Goal: Communication & Community: Answer question/provide support

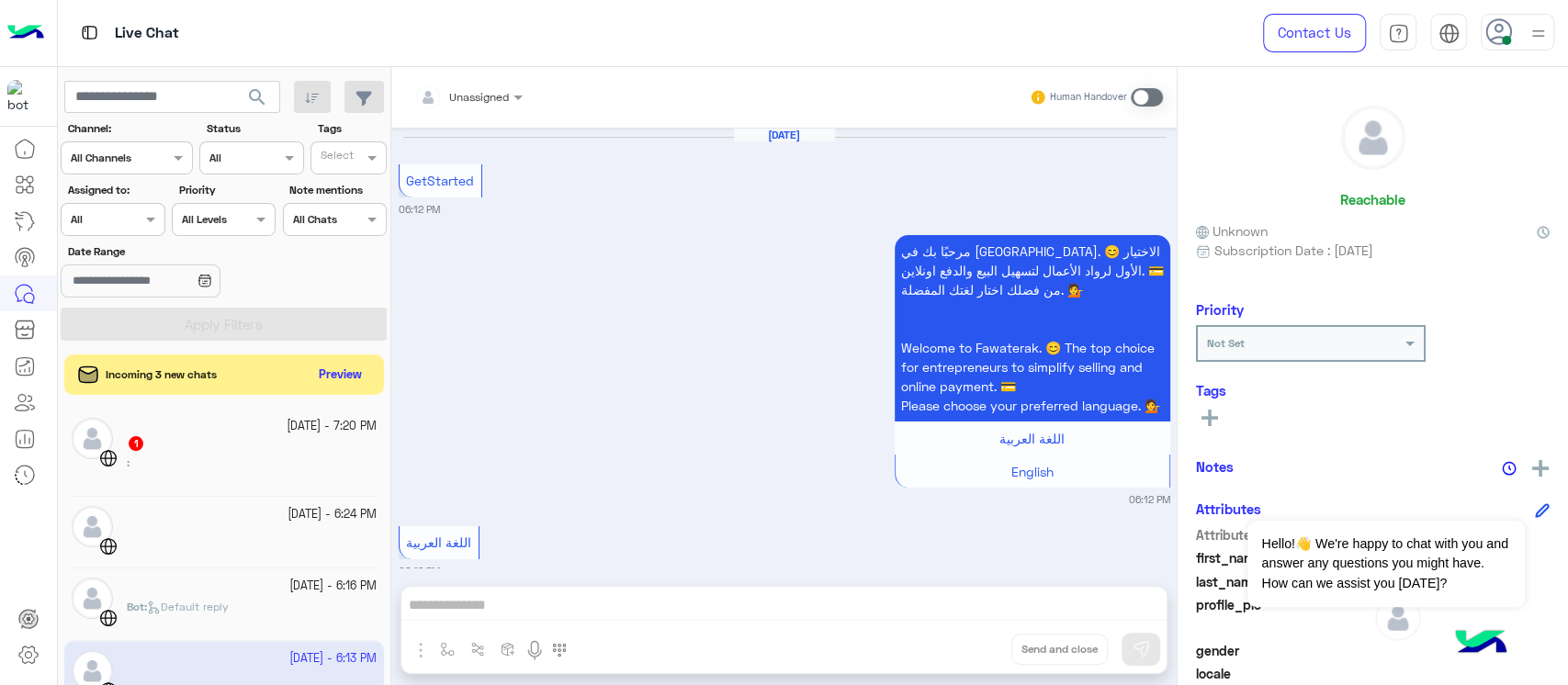
scroll to position [713, 0]
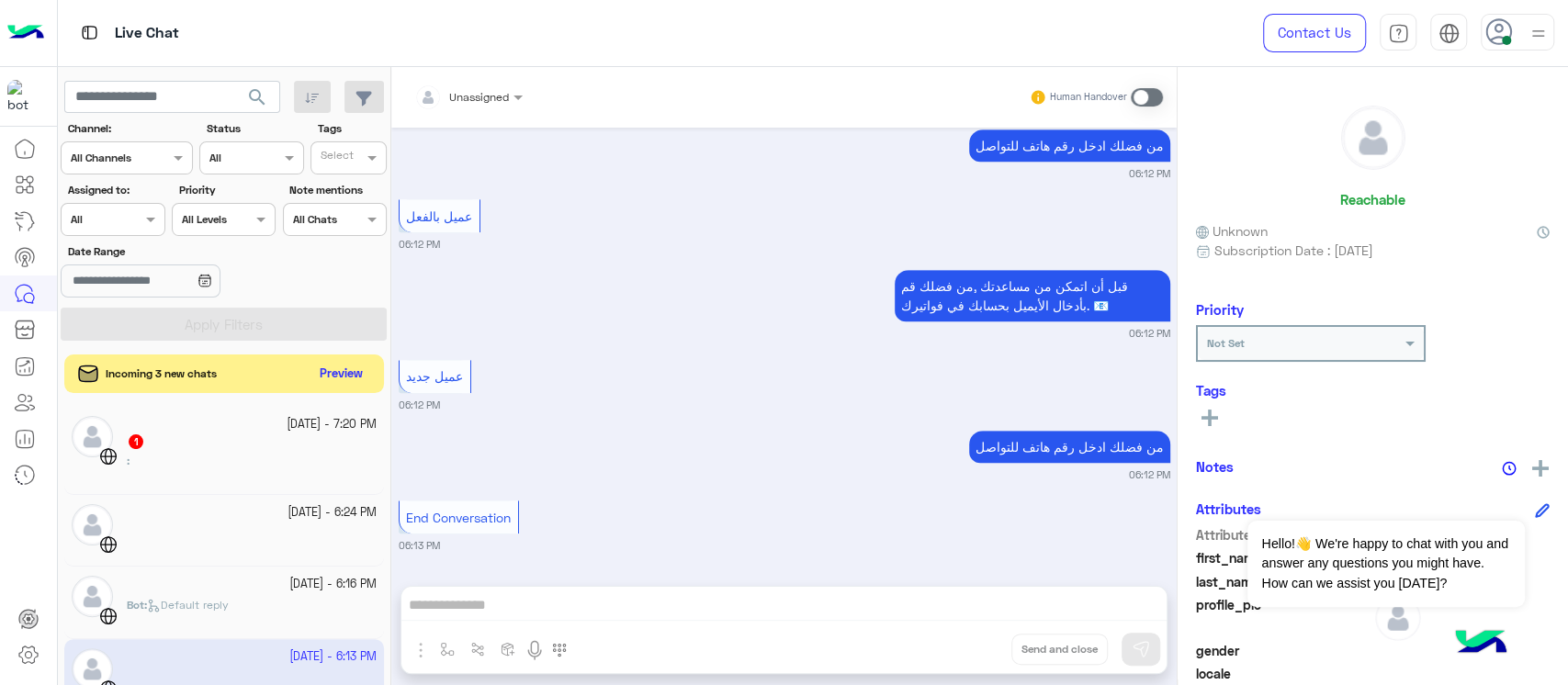
click at [332, 364] on button "Preview" at bounding box center [342, 374] width 57 height 25
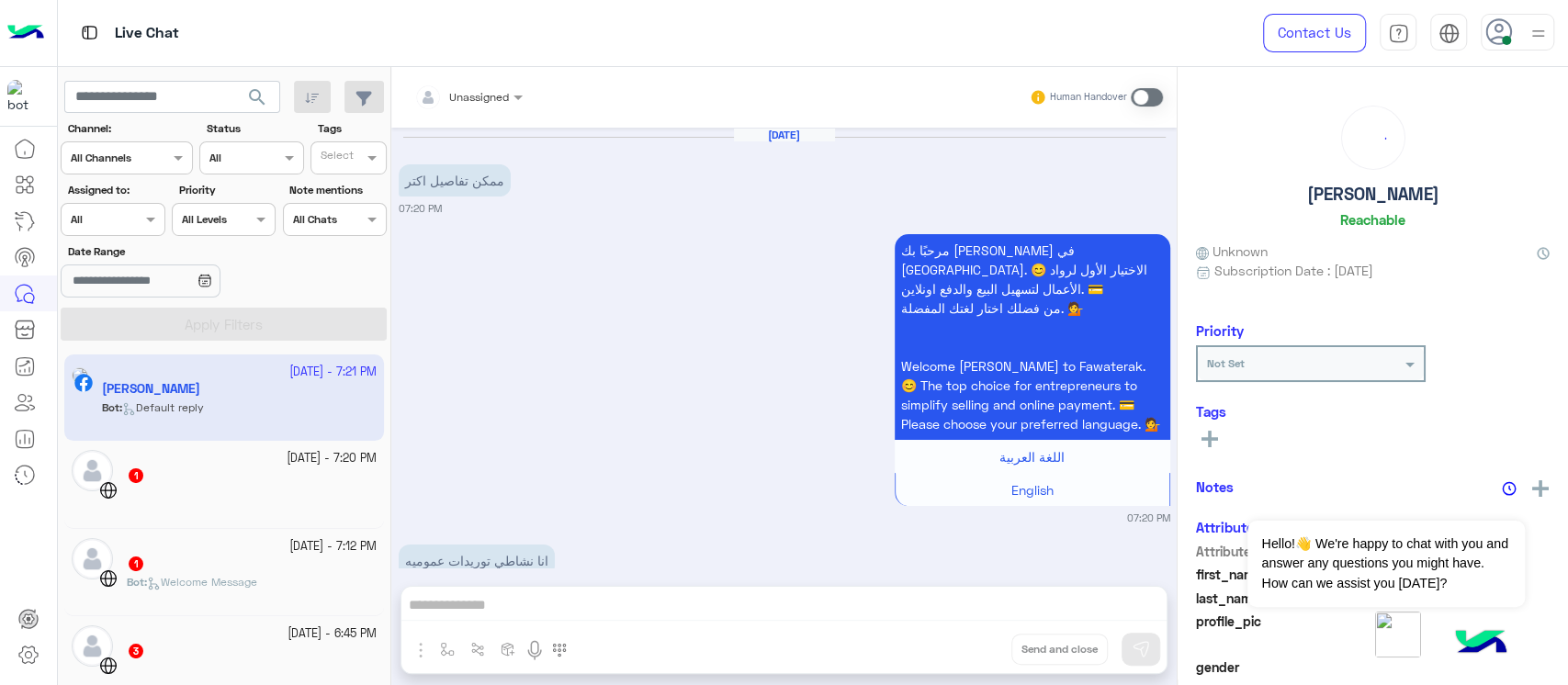
scroll to position [1638, 0]
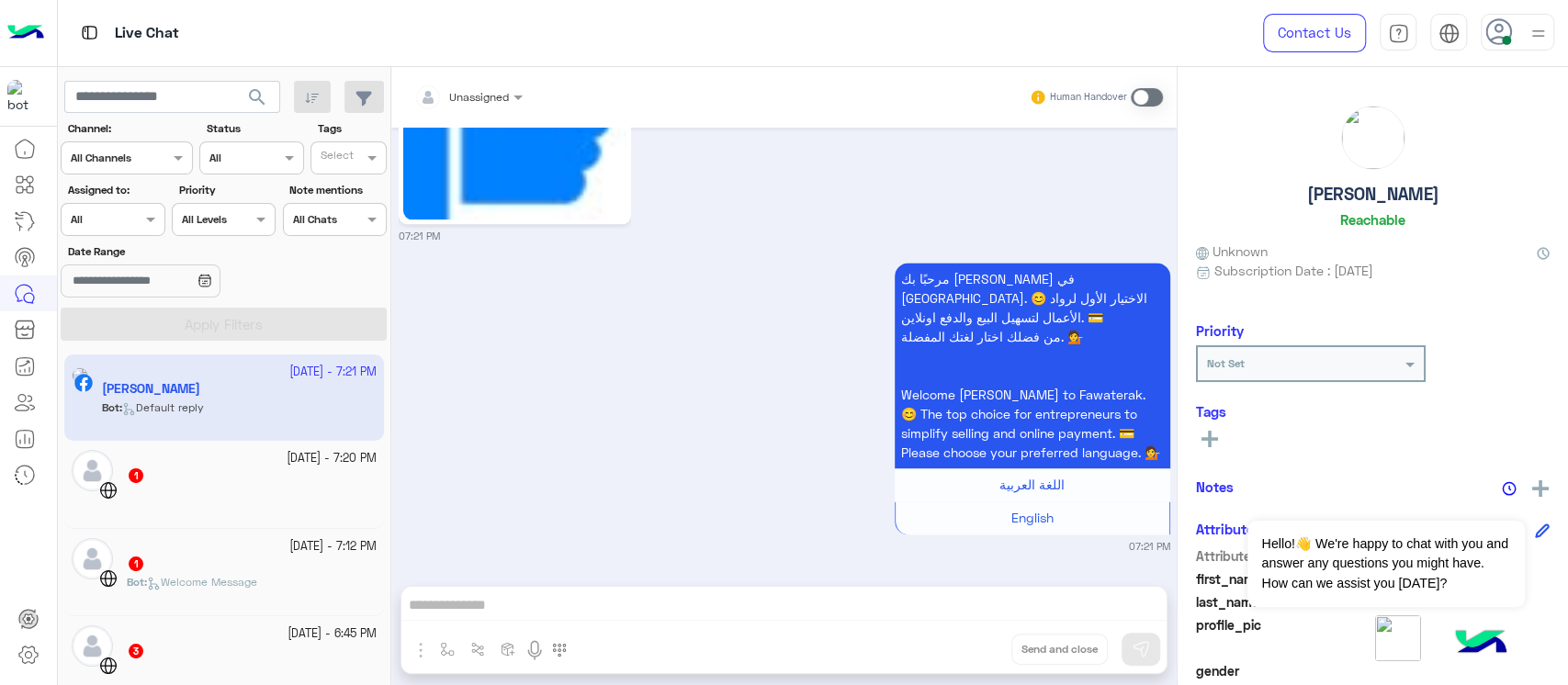
click at [258, 482] on div "1" at bounding box center [251, 477] width 250 height 20
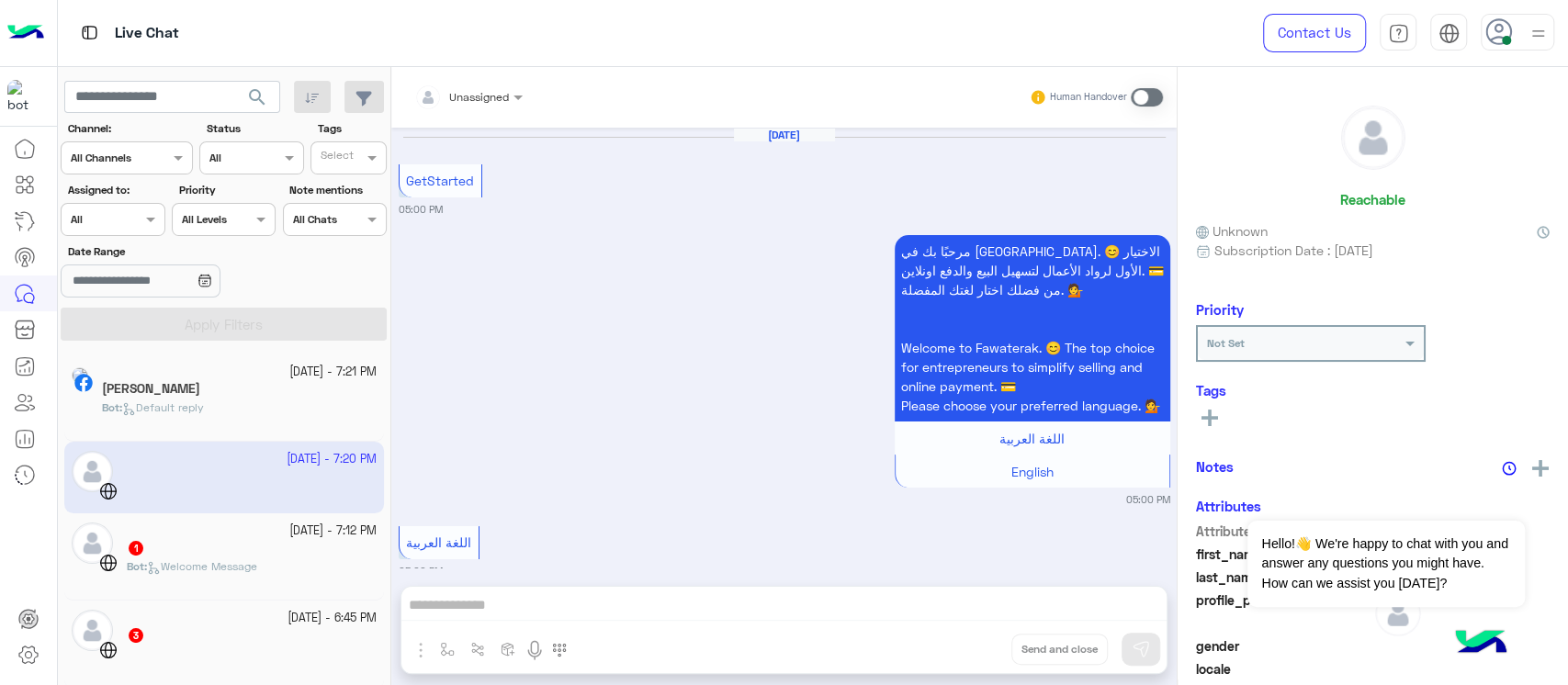
scroll to position [1412, 0]
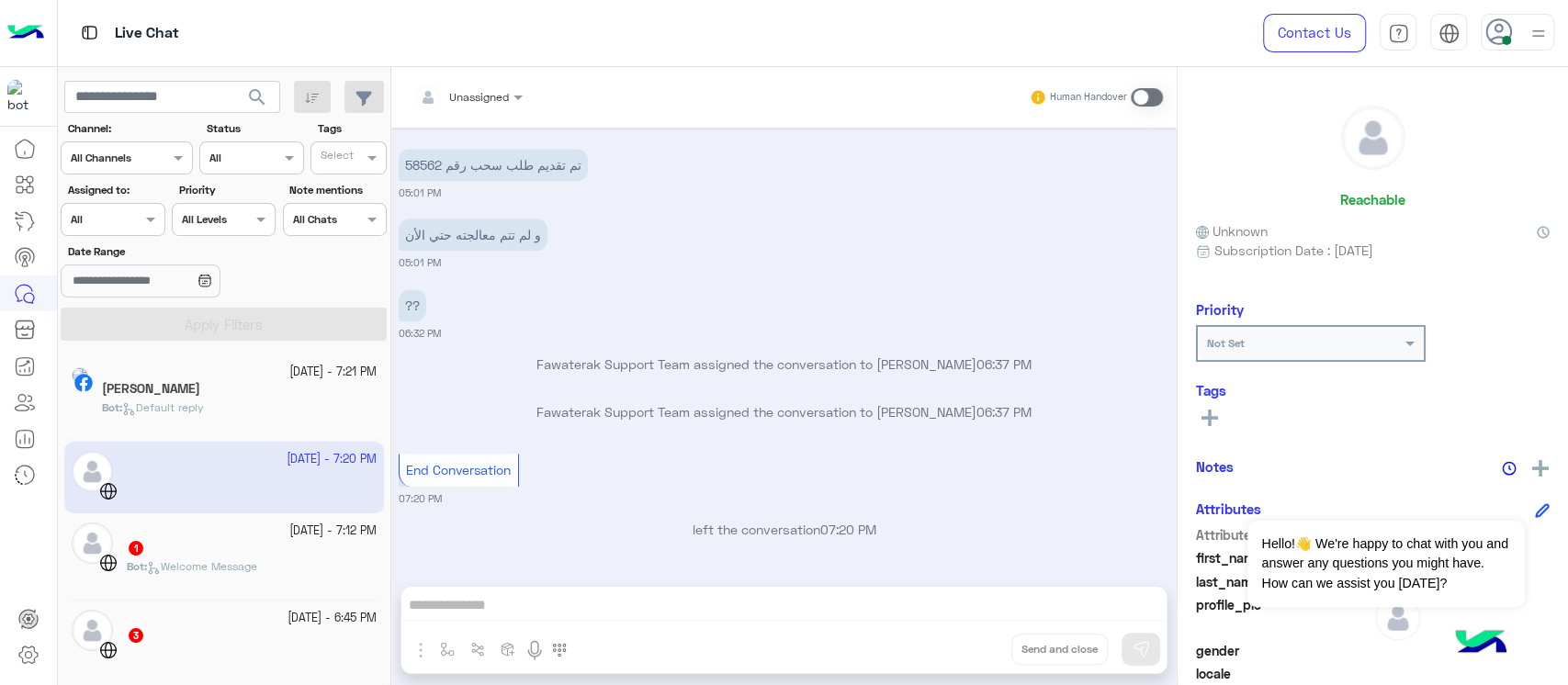
click at [260, 542] on div "1" at bounding box center [251, 550] width 250 height 20
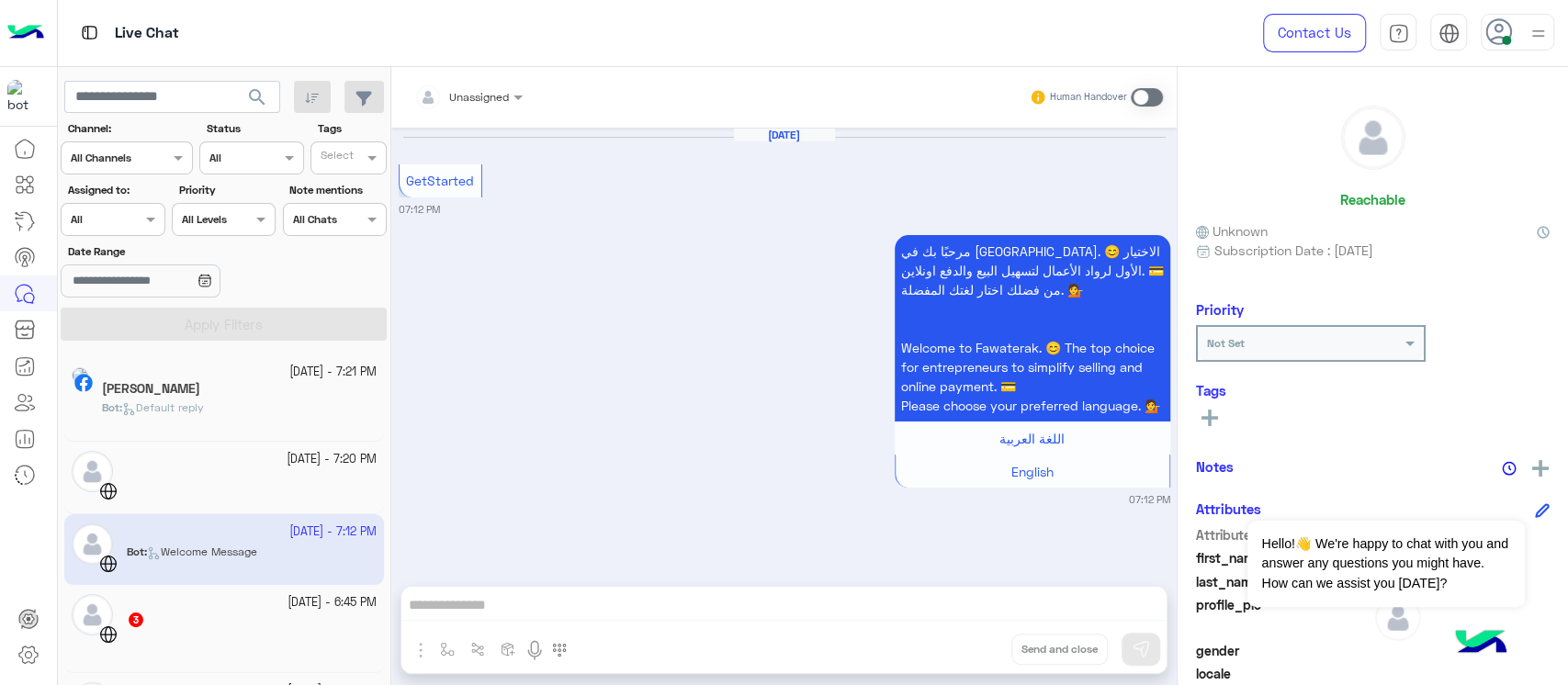
click at [287, 594] on small "[DATE] - 6:45 PM" at bounding box center [332, 603] width 89 height 18
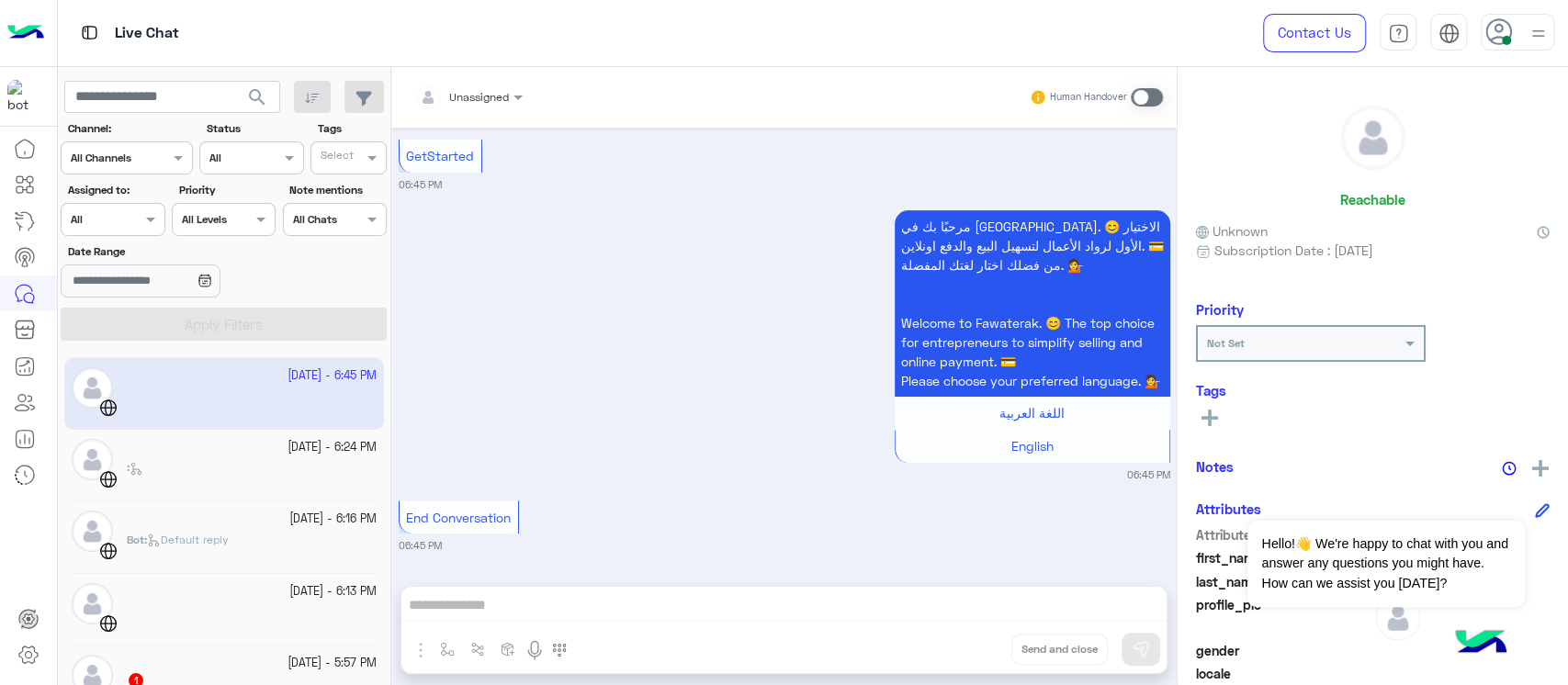
scroll to position [232, 0]
click at [223, 454] on div ":" at bounding box center [251, 470] width 250 height 33
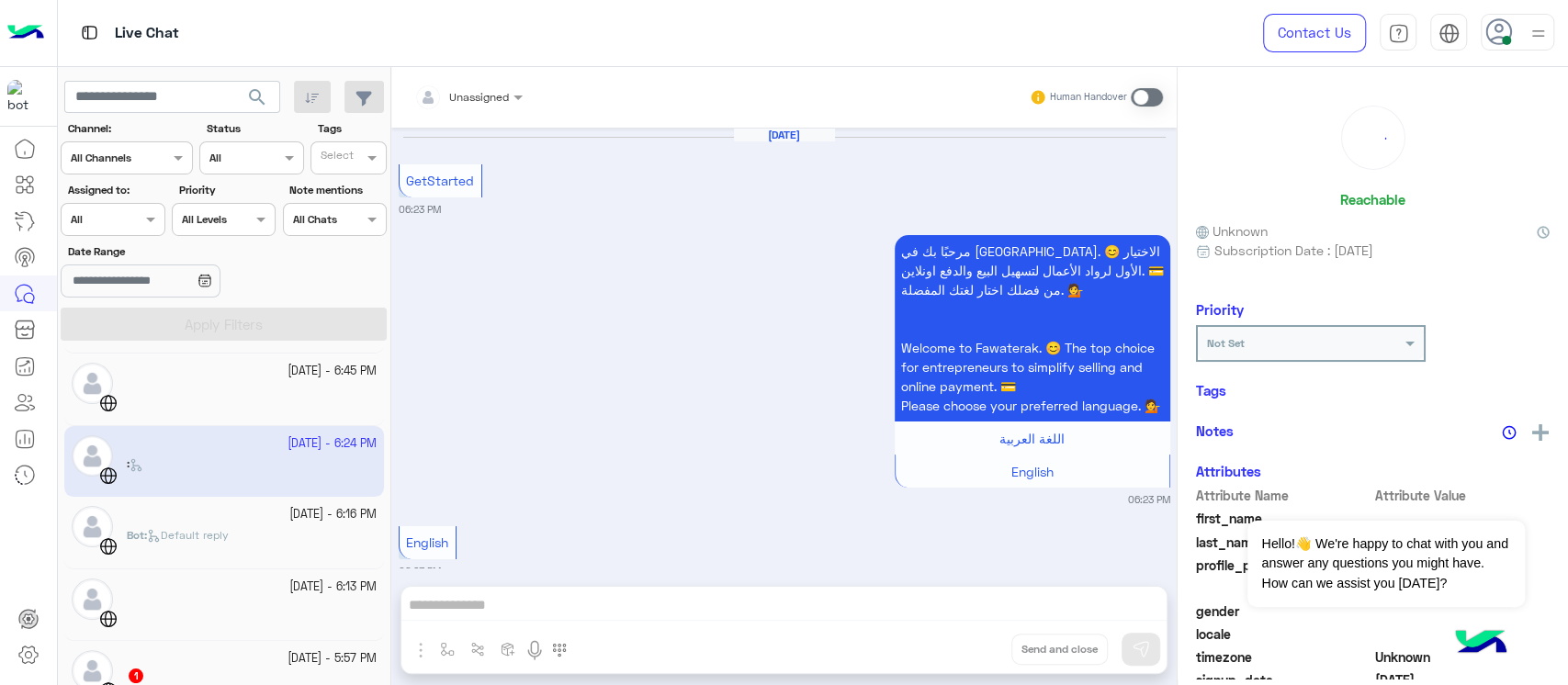
scroll to position [1064, 0]
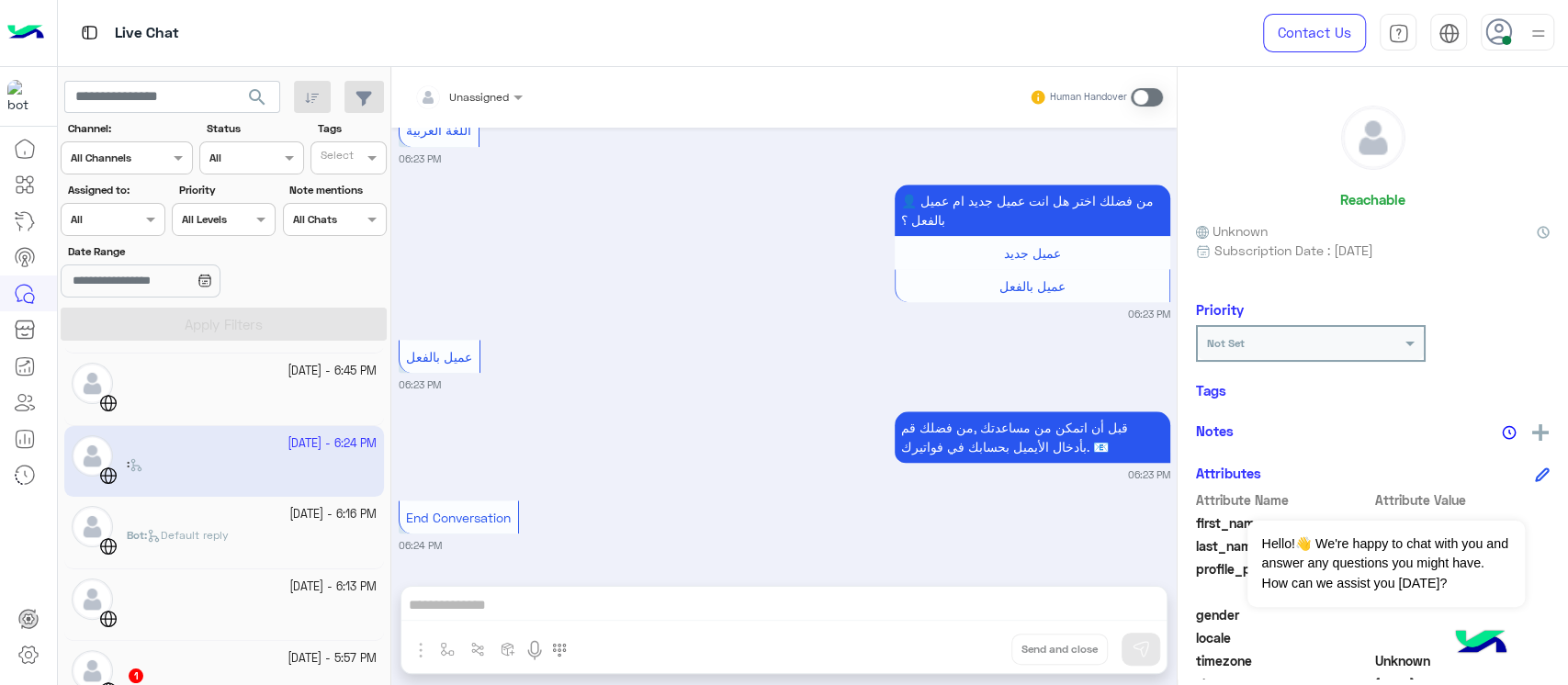
click at [237, 511] on div "[DATE] - 6:16 PM" at bounding box center [251, 515] width 250 height 18
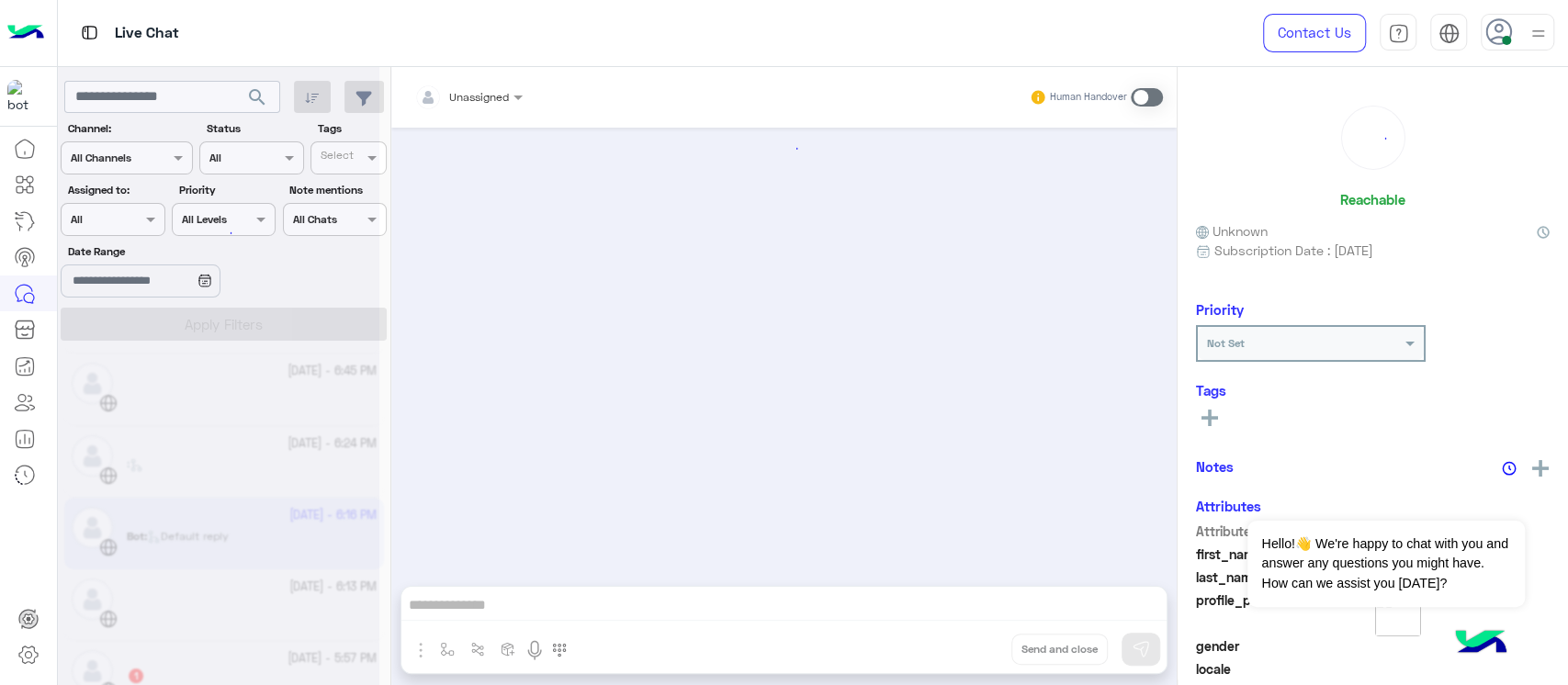
scroll to position [1479, 0]
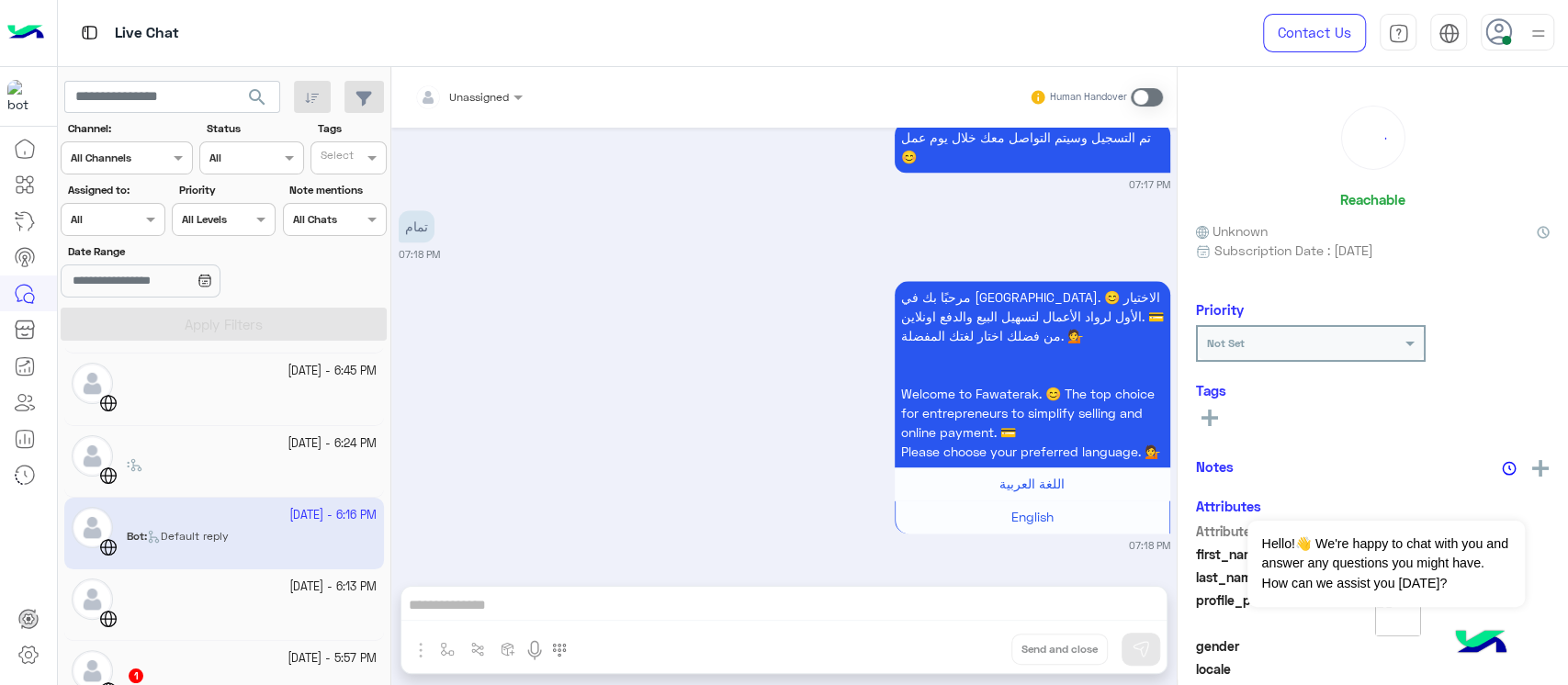
click at [245, 595] on div at bounding box center [251, 597] width 250 height 4
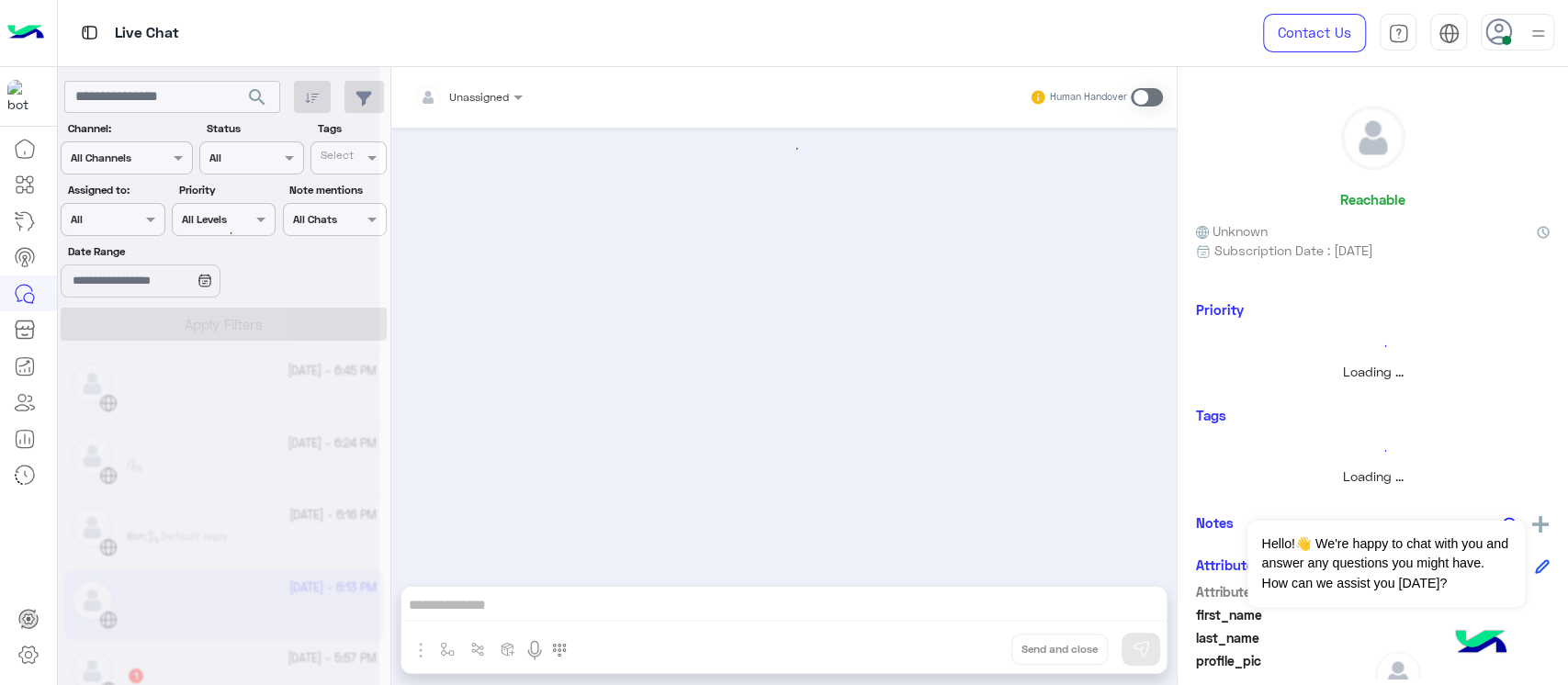
scroll to position [713, 0]
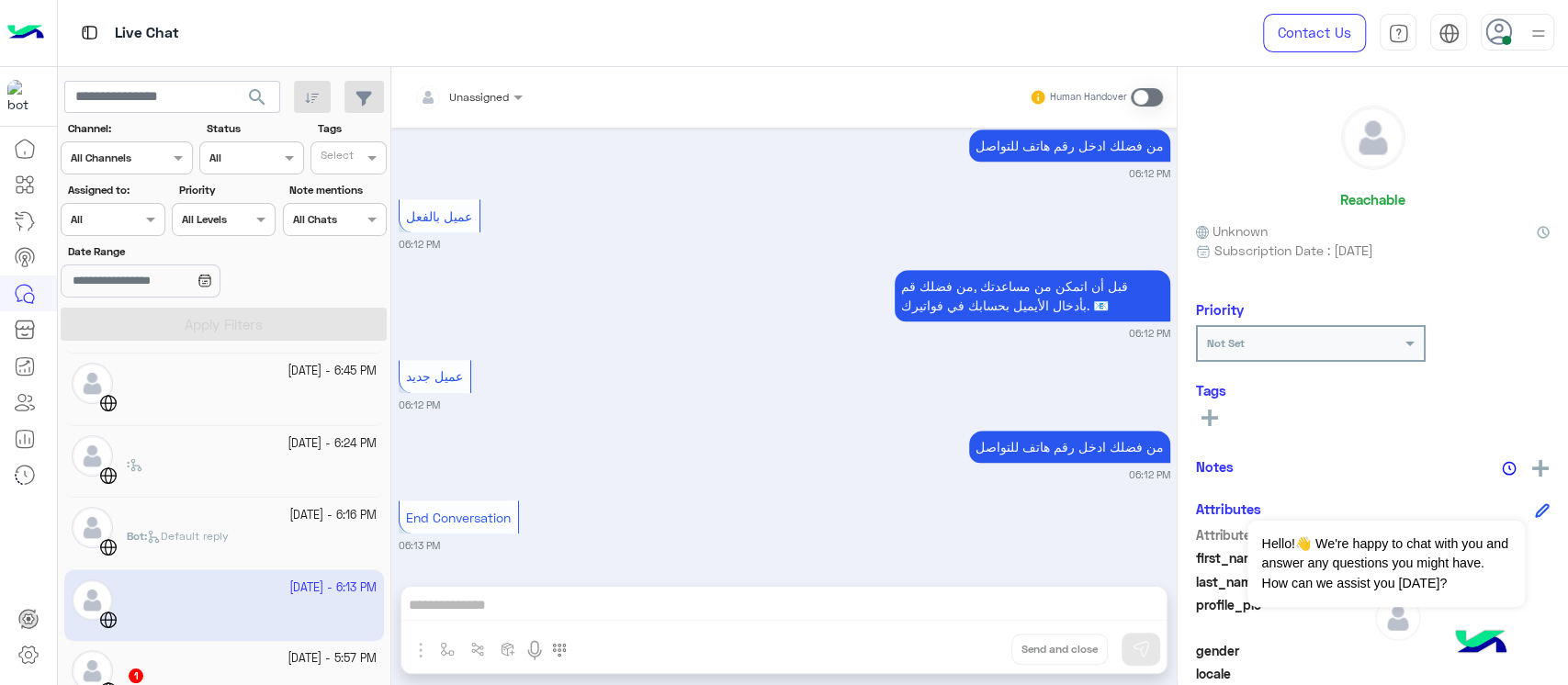
click at [256, 650] on div "[DATE] - 5:57 PM" at bounding box center [251, 659] width 250 height 18
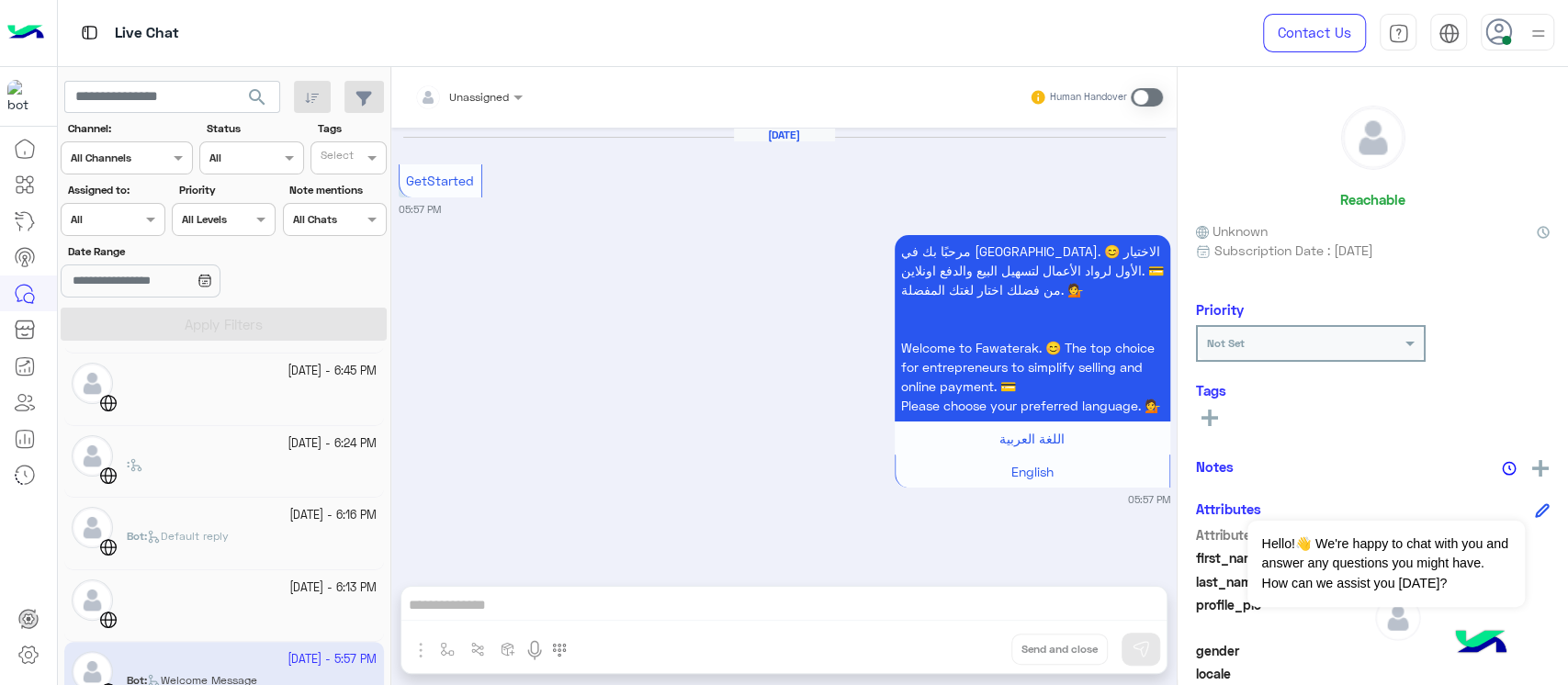
drag, startPoint x: 383, startPoint y: 425, endPoint x: 383, endPoint y: 468, distance: 43.0
click at [383, 468] on div "[DATE] - 7:21 PM [PERSON_NAME] Bot : Default reply [DATE] - 7:20 PM [DATE] - 7:…" at bounding box center [225, 520] width 334 height 344
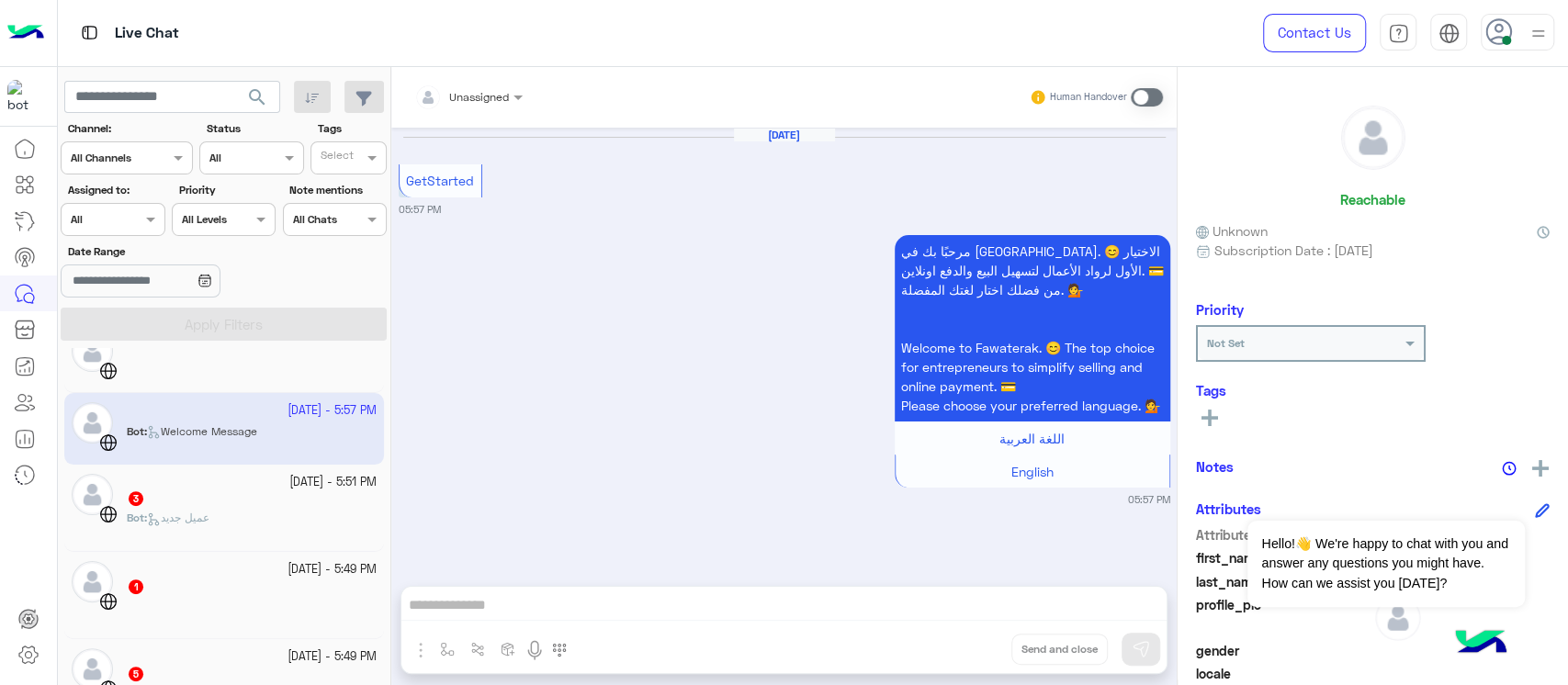
scroll to position [489, 0]
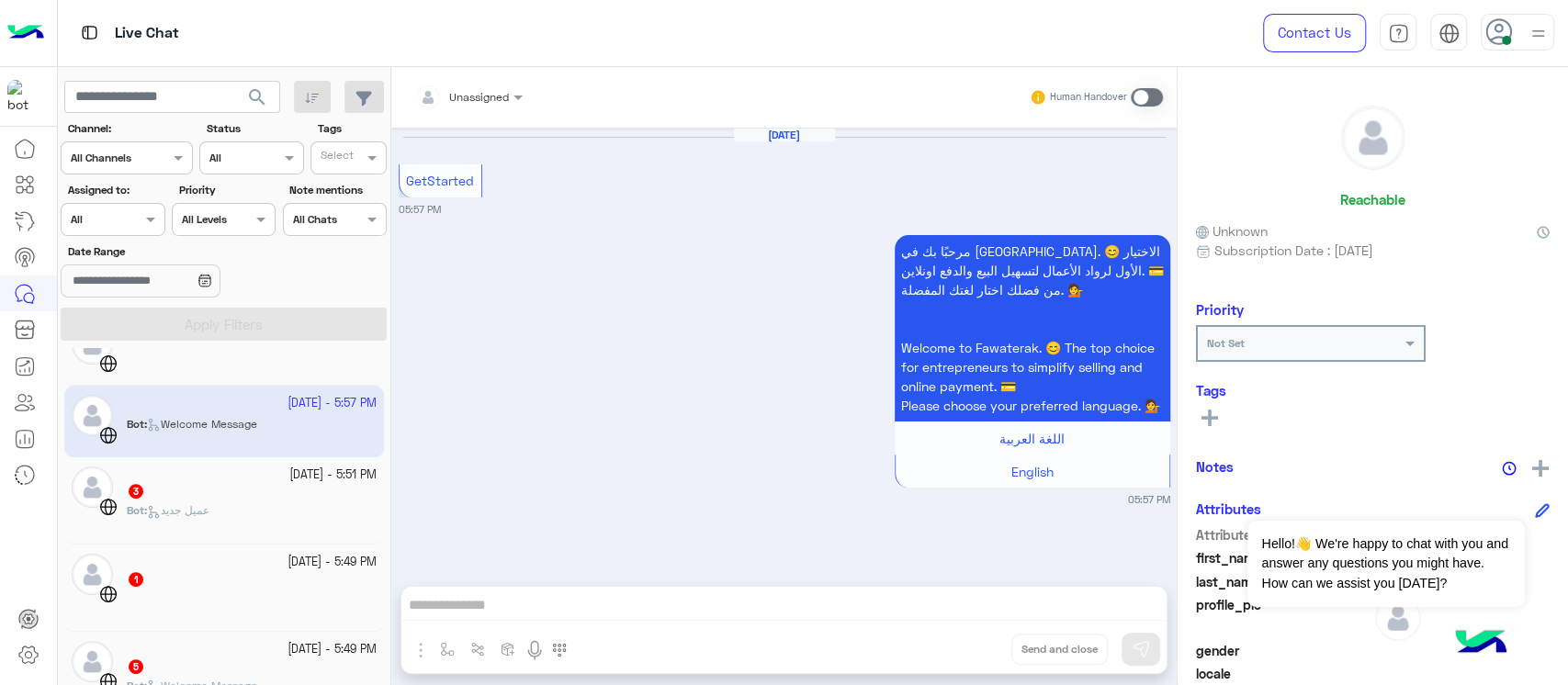
click at [286, 495] on div "3" at bounding box center [251, 493] width 250 height 20
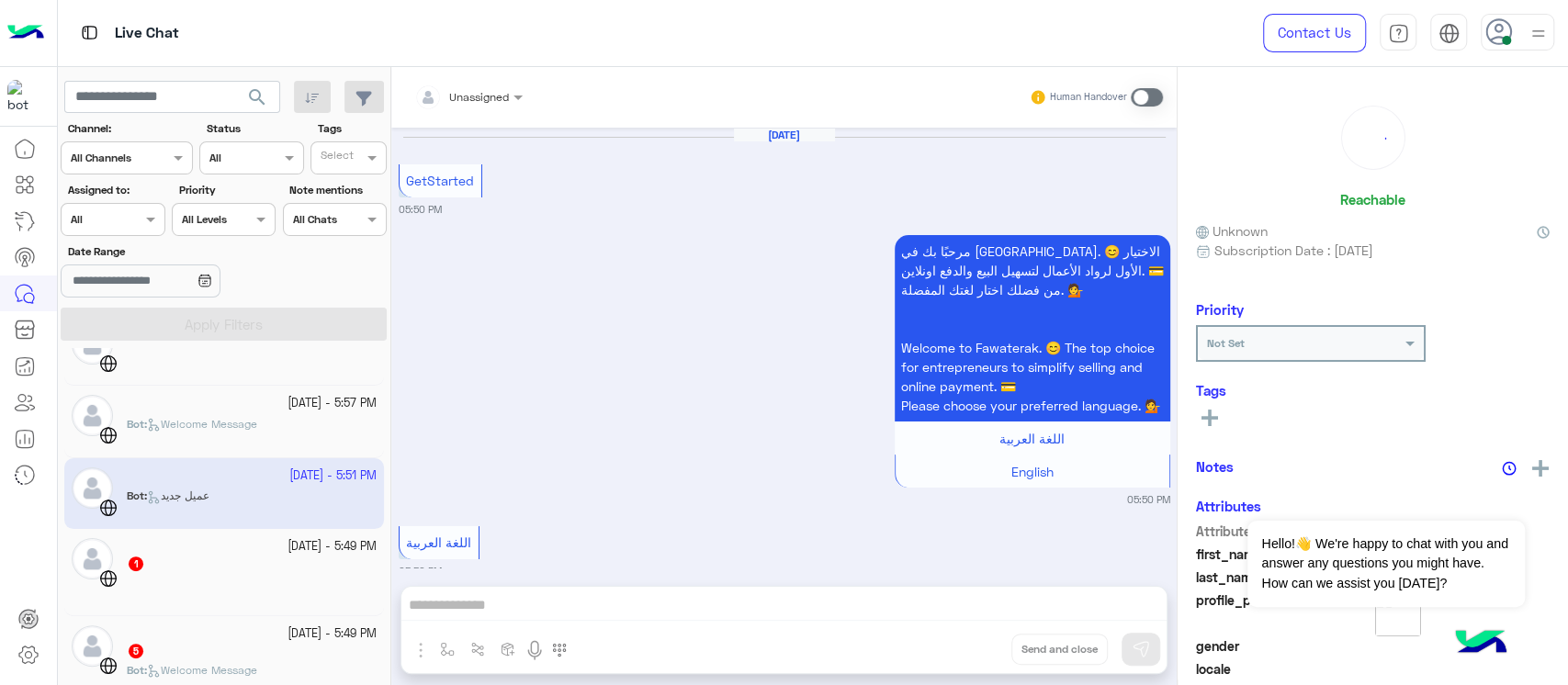
scroll to position [341, 0]
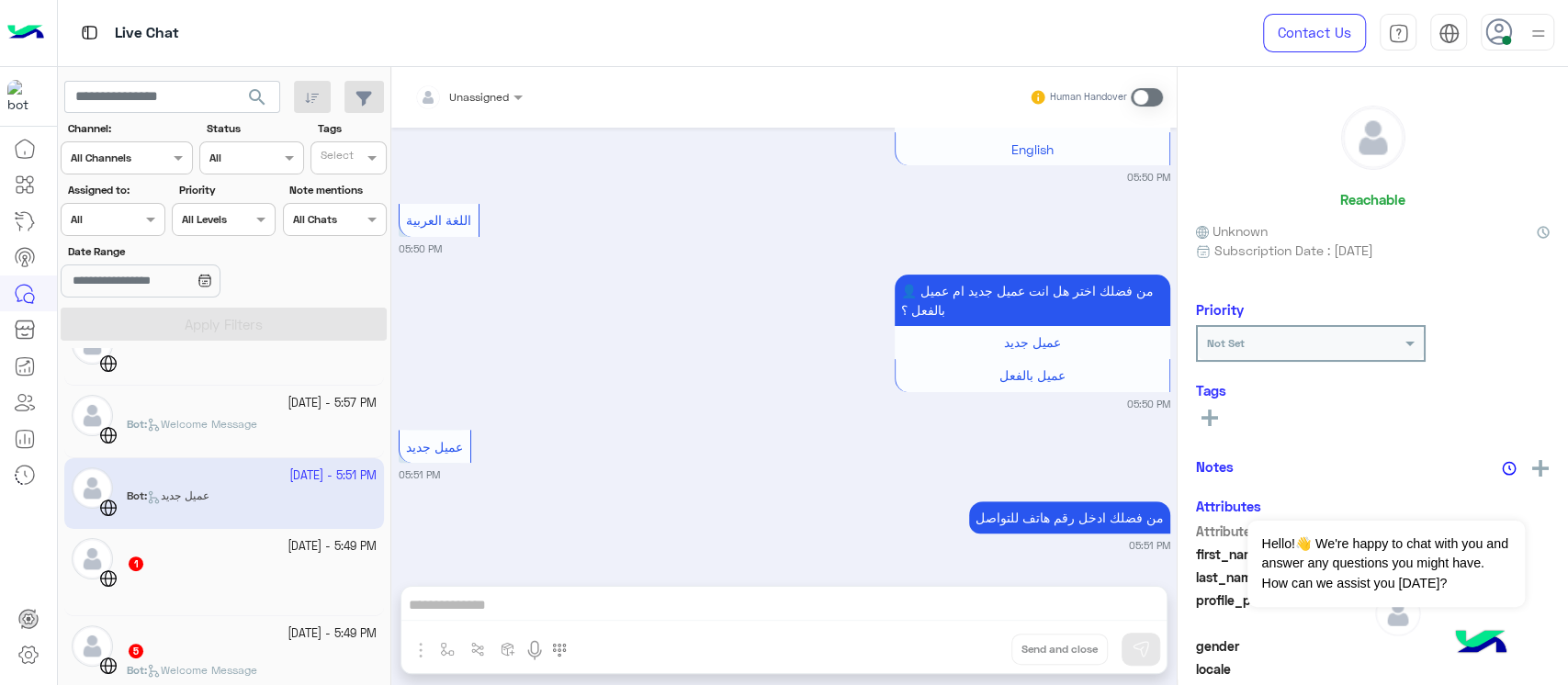
click at [284, 573] on div at bounding box center [251, 589] width 250 height 33
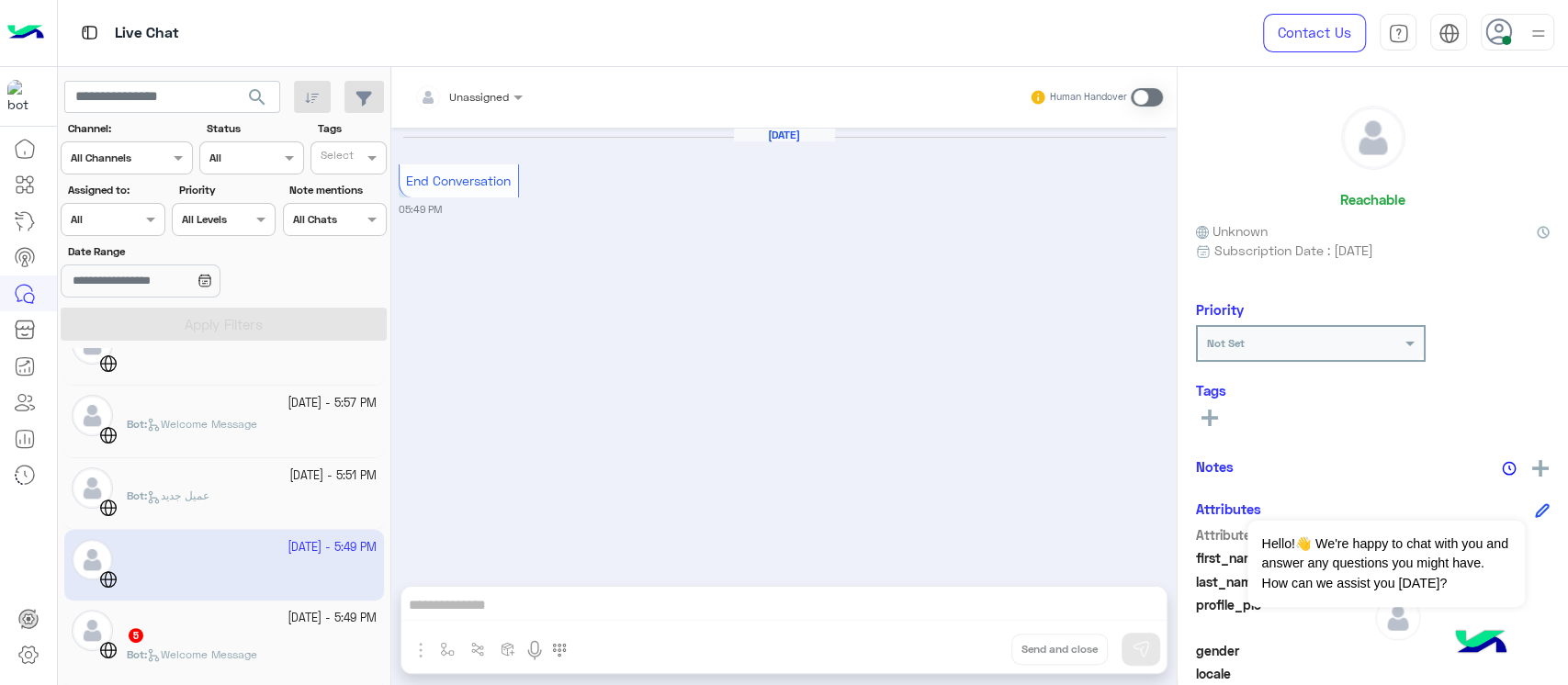
click at [287, 627] on div "5" at bounding box center [251, 637] width 250 height 20
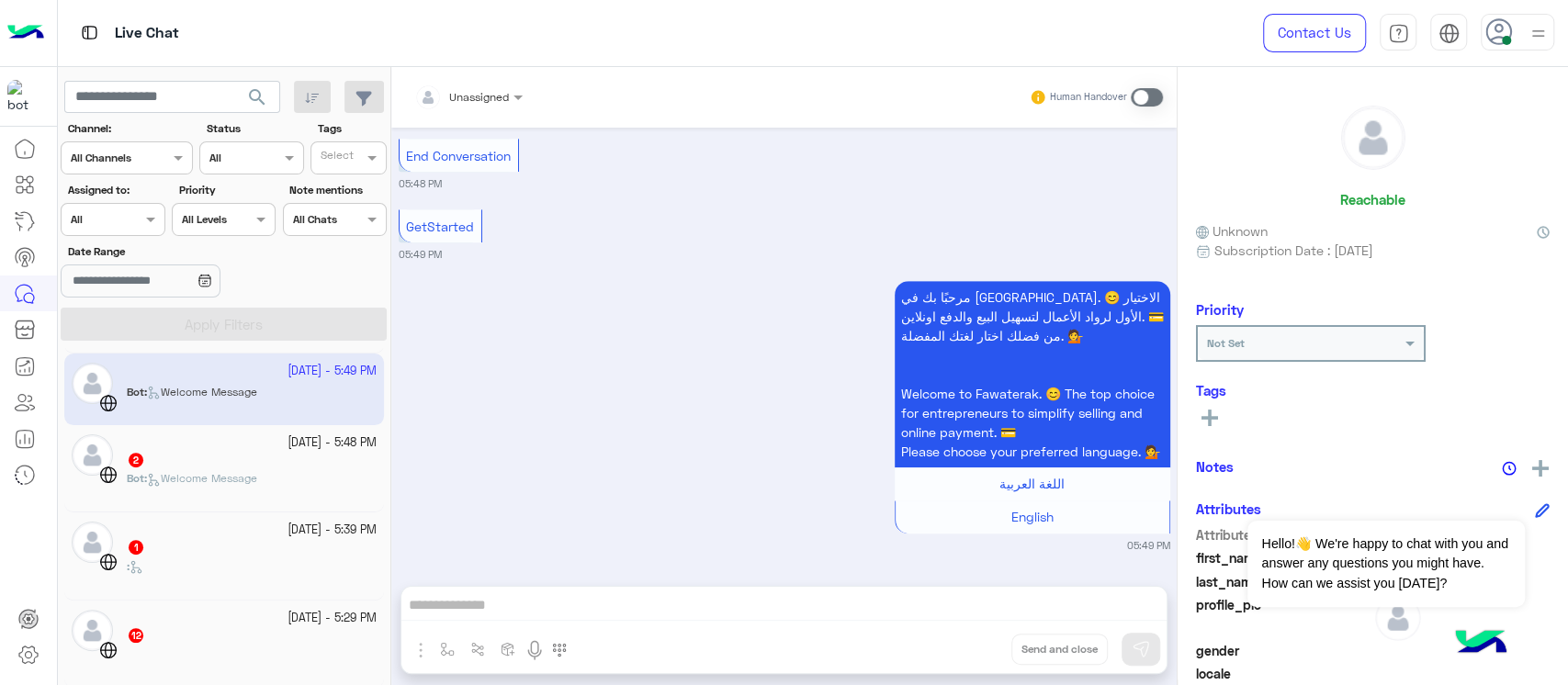
scroll to position [743, 0]
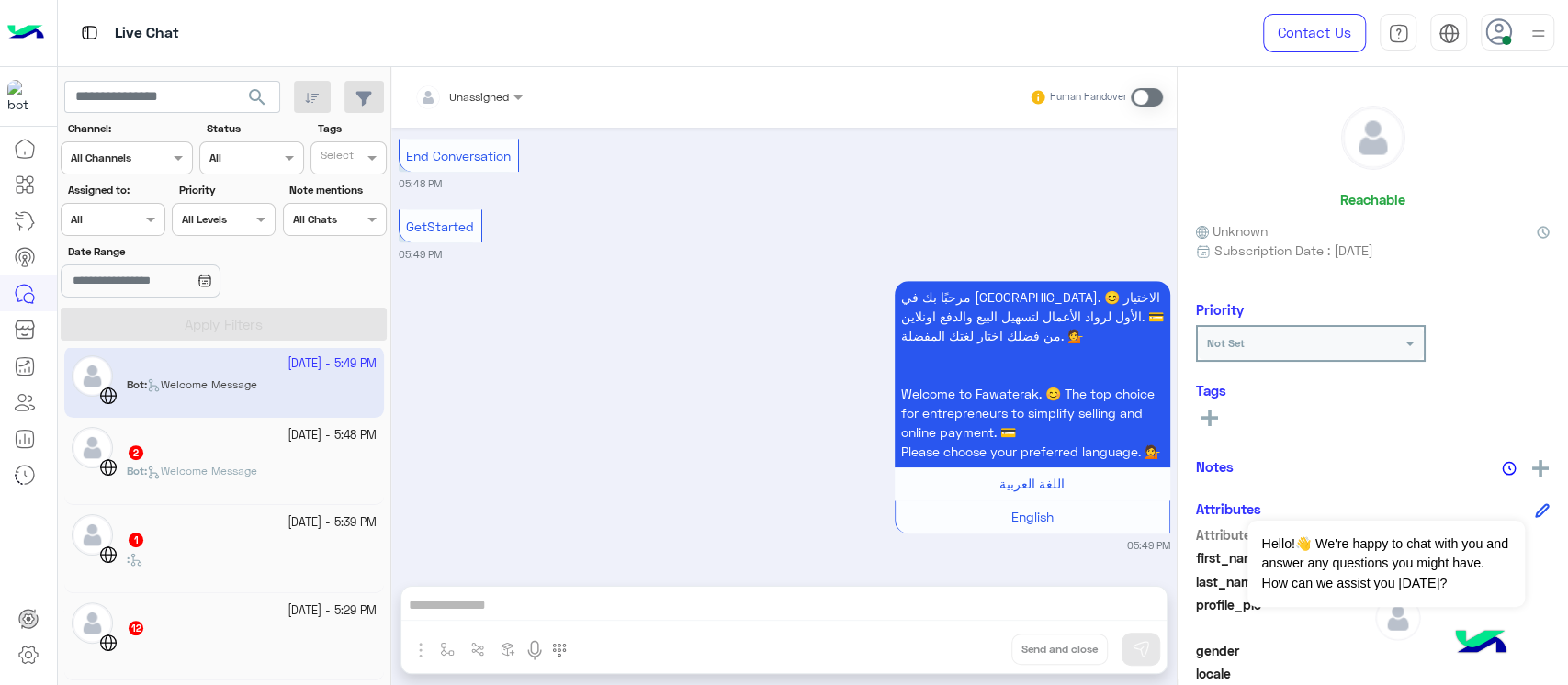
click at [287, 435] on small "[DATE] - 5:48 PM" at bounding box center [332, 436] width 89 height 18
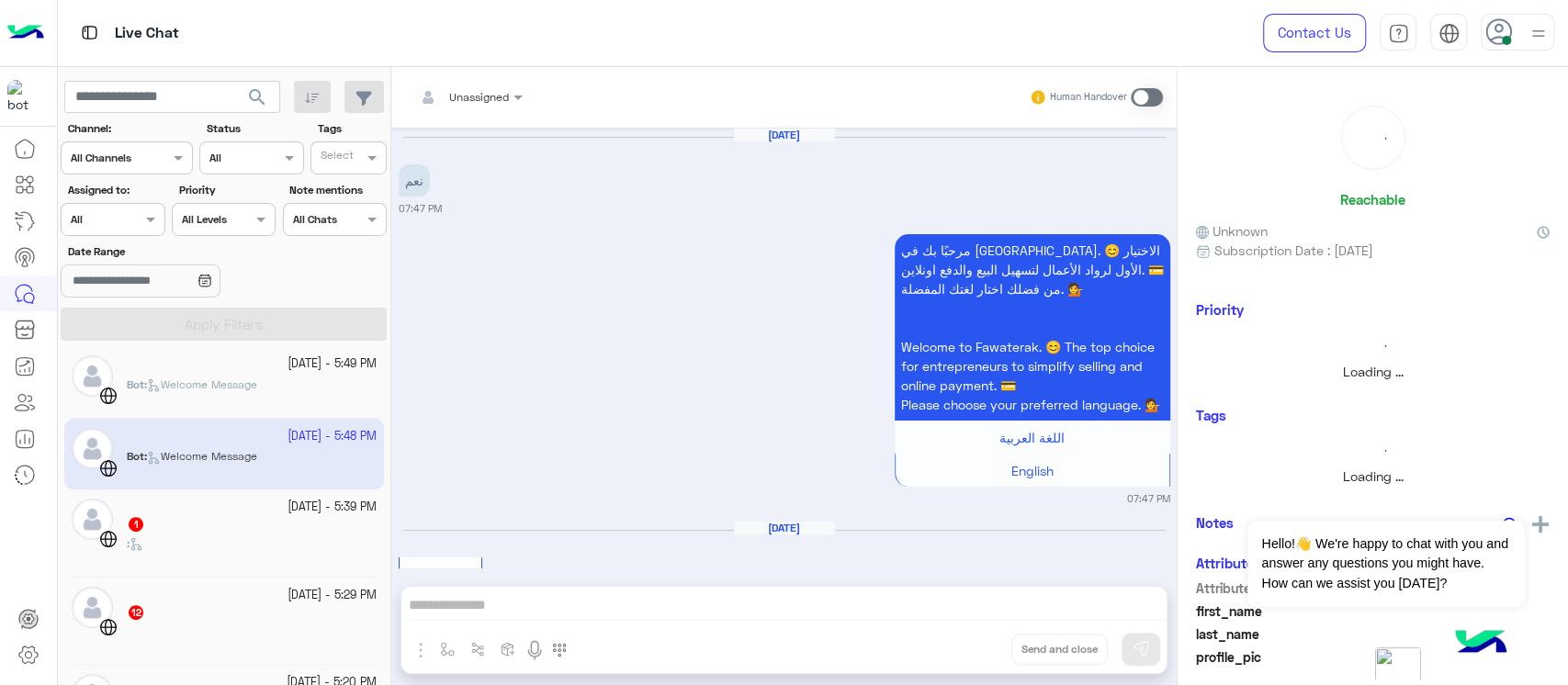
scroll to position [385, 0]
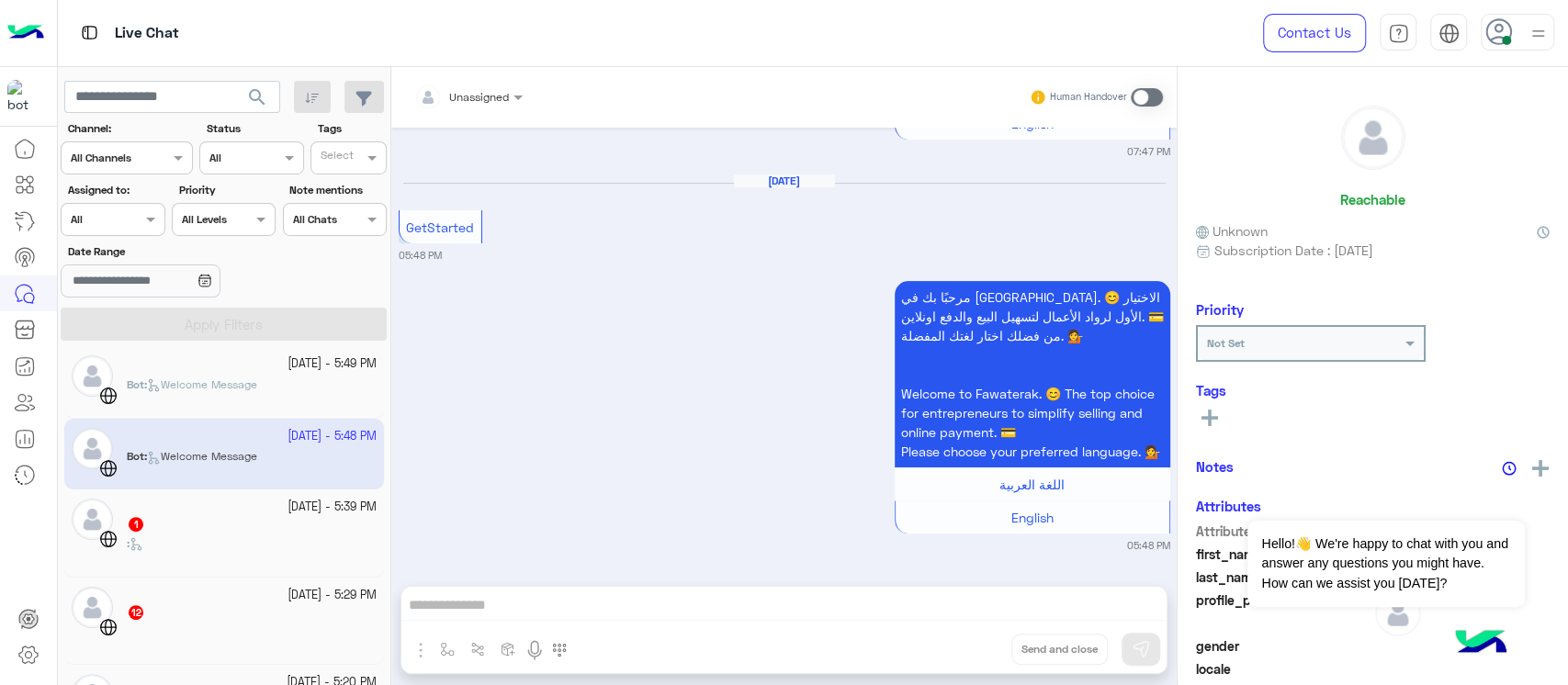
click at [245, 526] on div "1" at bounding box center [251, 526] width 250 height 20
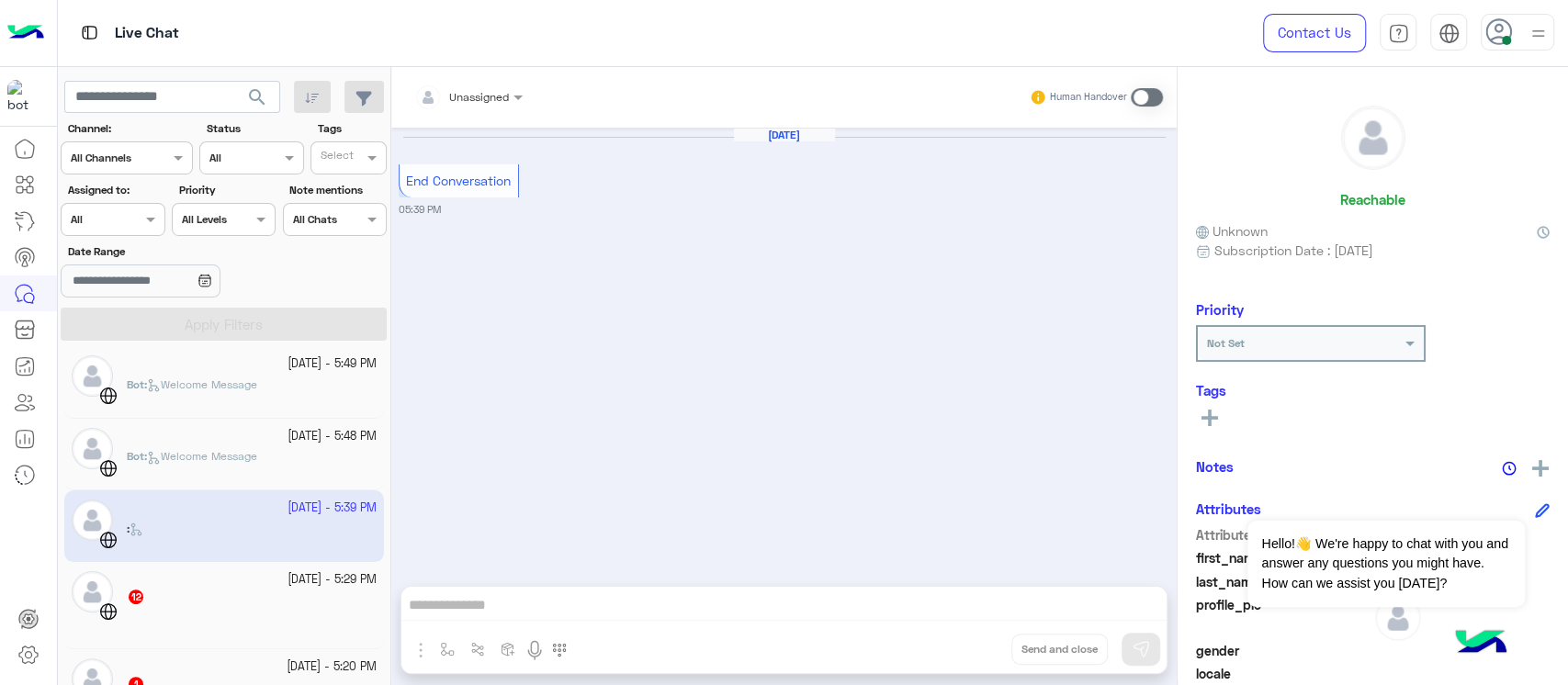
click at [251, 592] on div "12" at bounding box center [251, 598] width 250 height 20
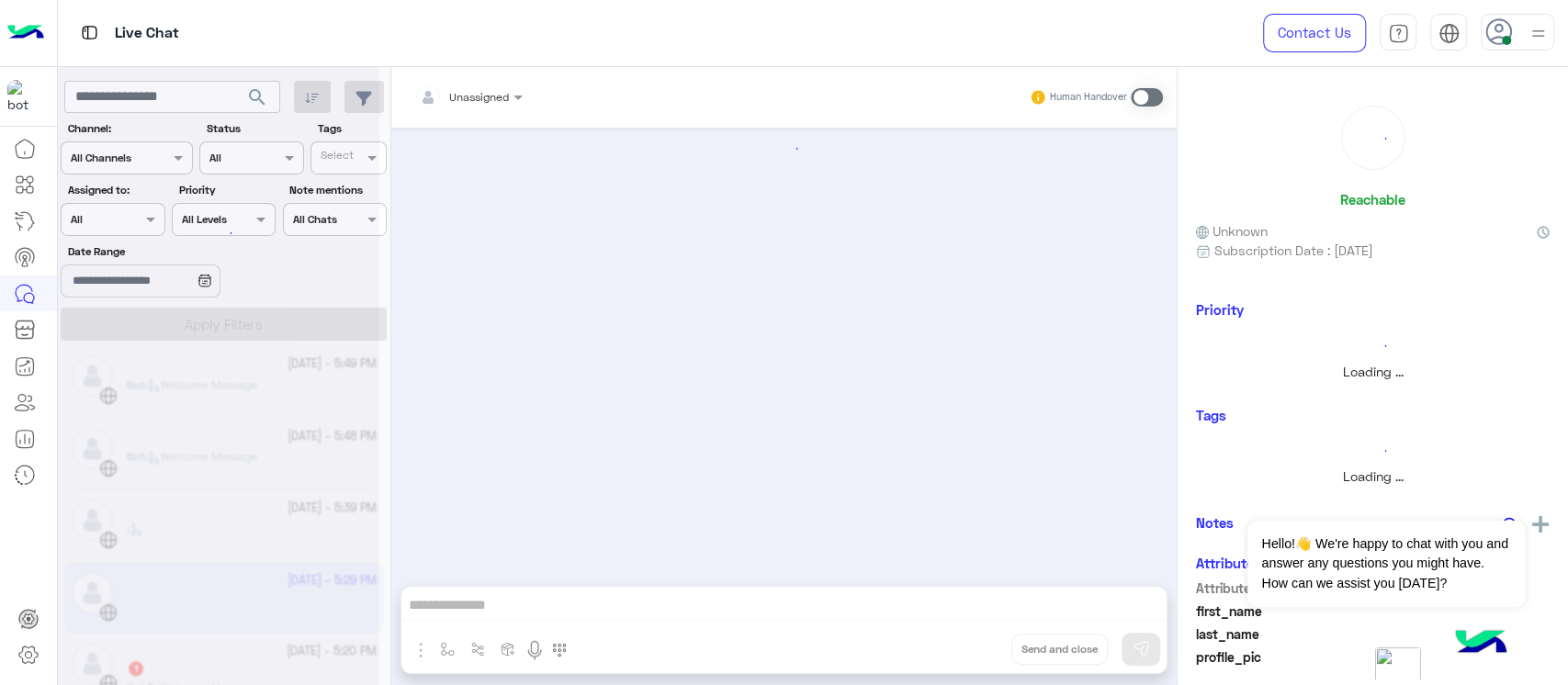
scroll to position [1743, 0]
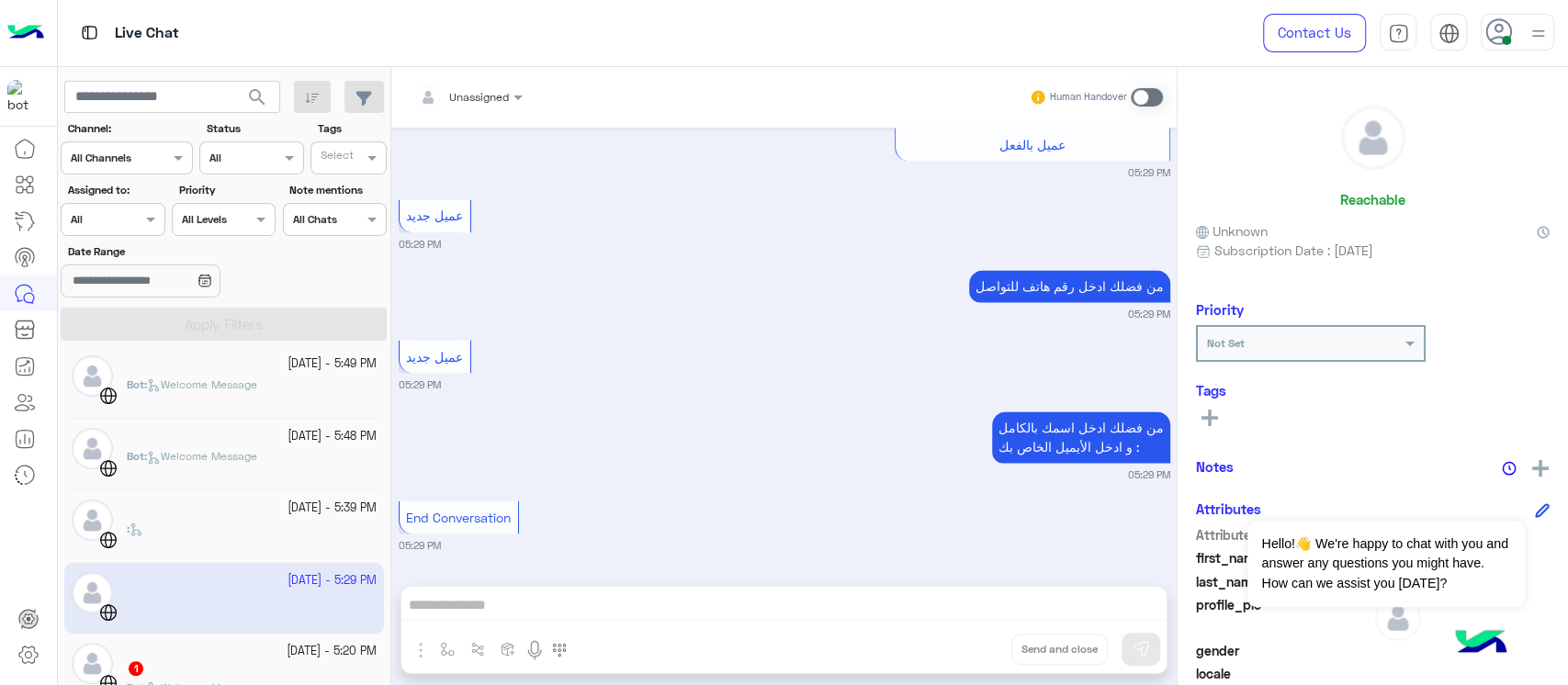
click at [276, 671] on div "1" at bounding box center [251, 670] width 250 height 20
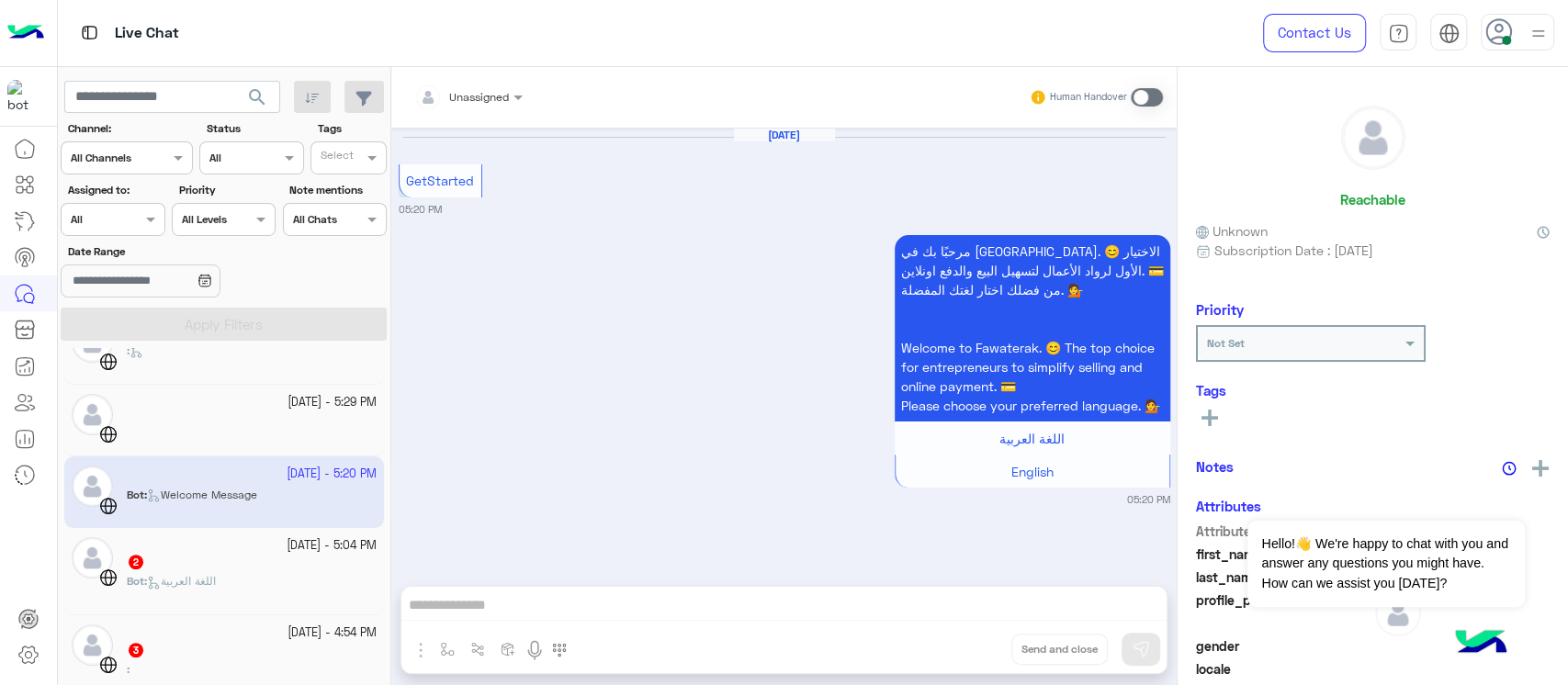
scroll to position [936, 0]
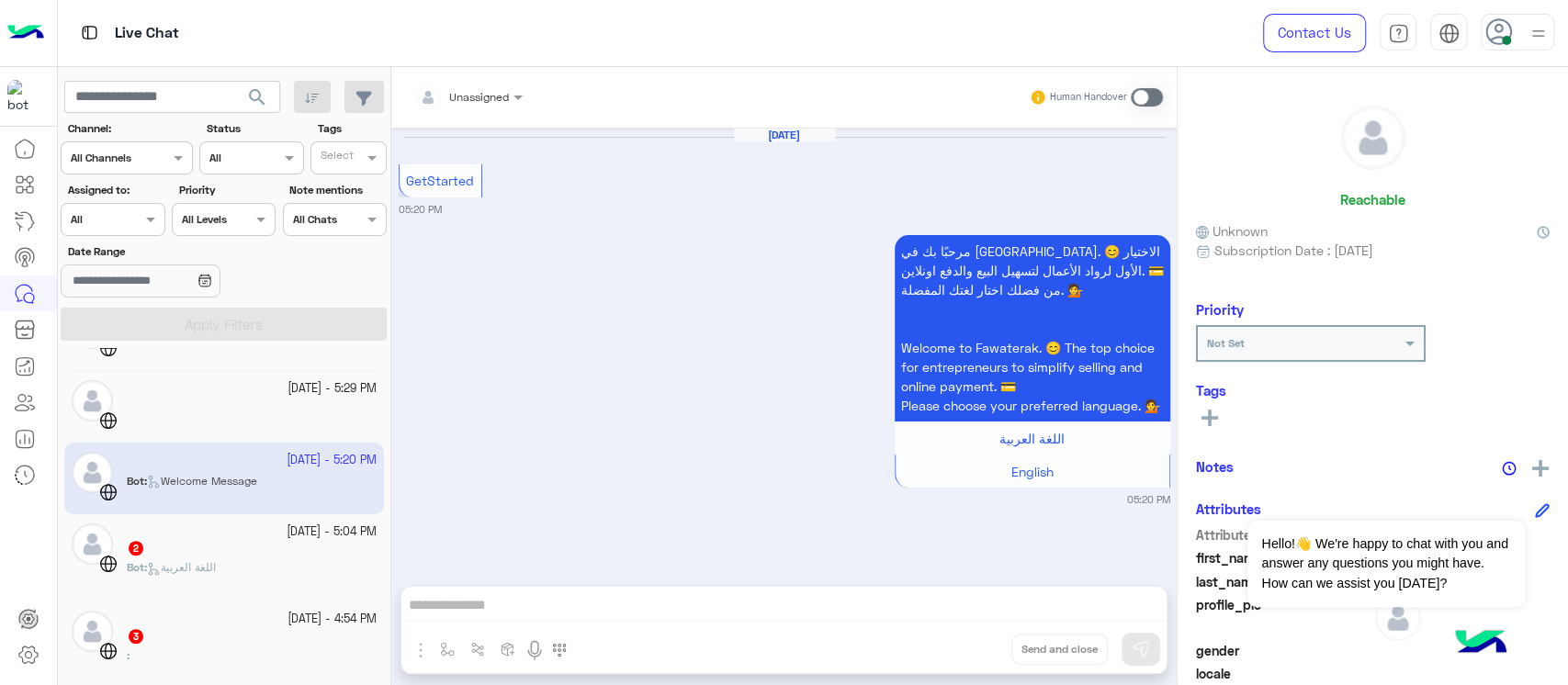
click at [286, 535] on small "[DATE] - 5:04 PM" at bounding box center [331, 532] width 90 height 18
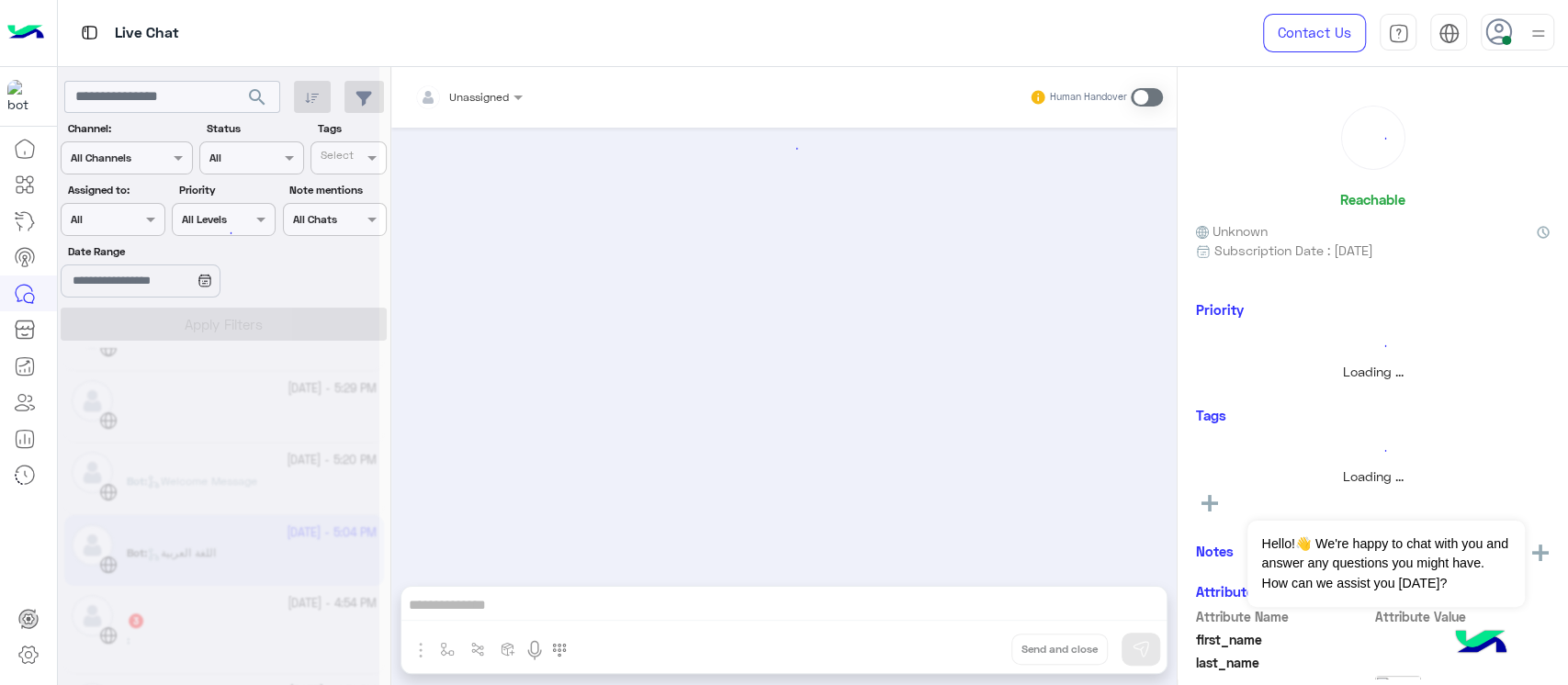
scroll to position [199, 0]
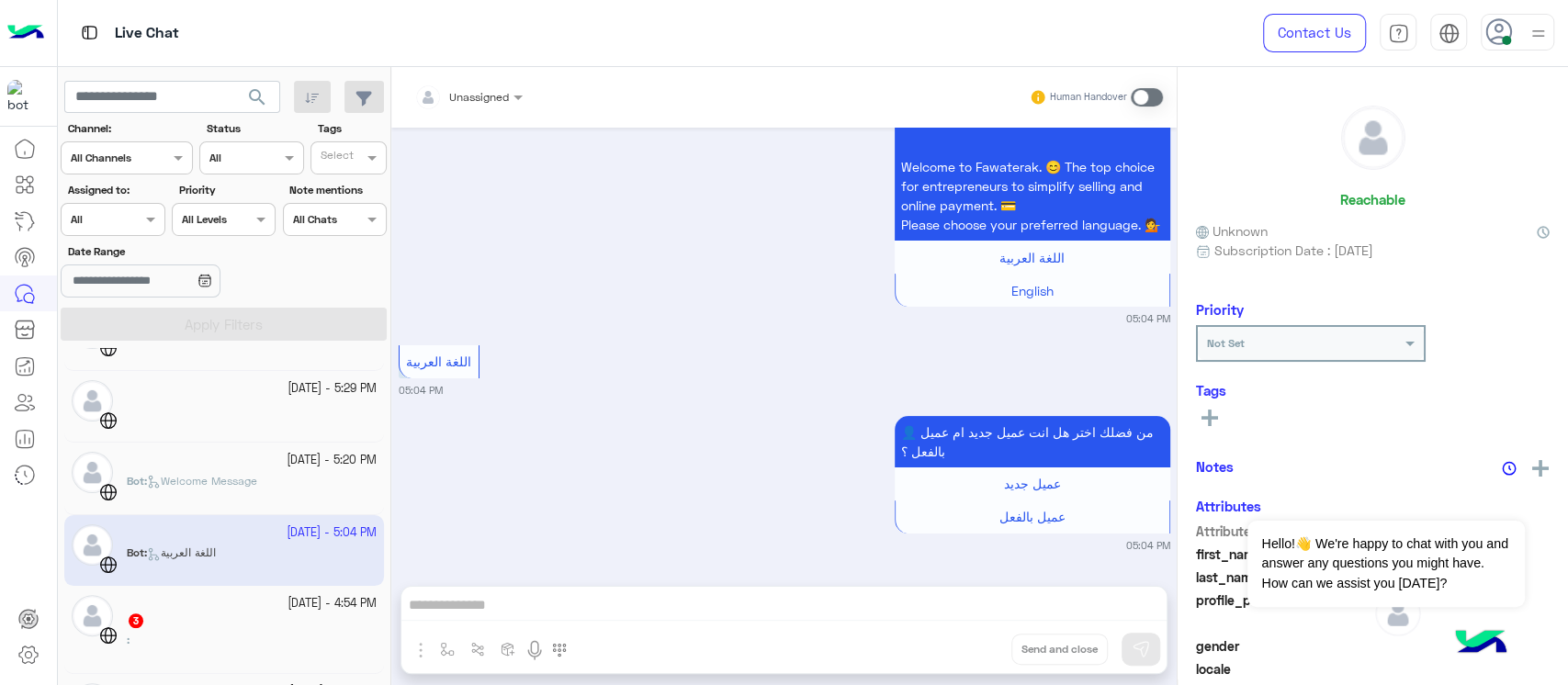
click at [287, 605] on small "[DATE] - 4:54 PM" at bounding box center [332, 604] width 89 height 18
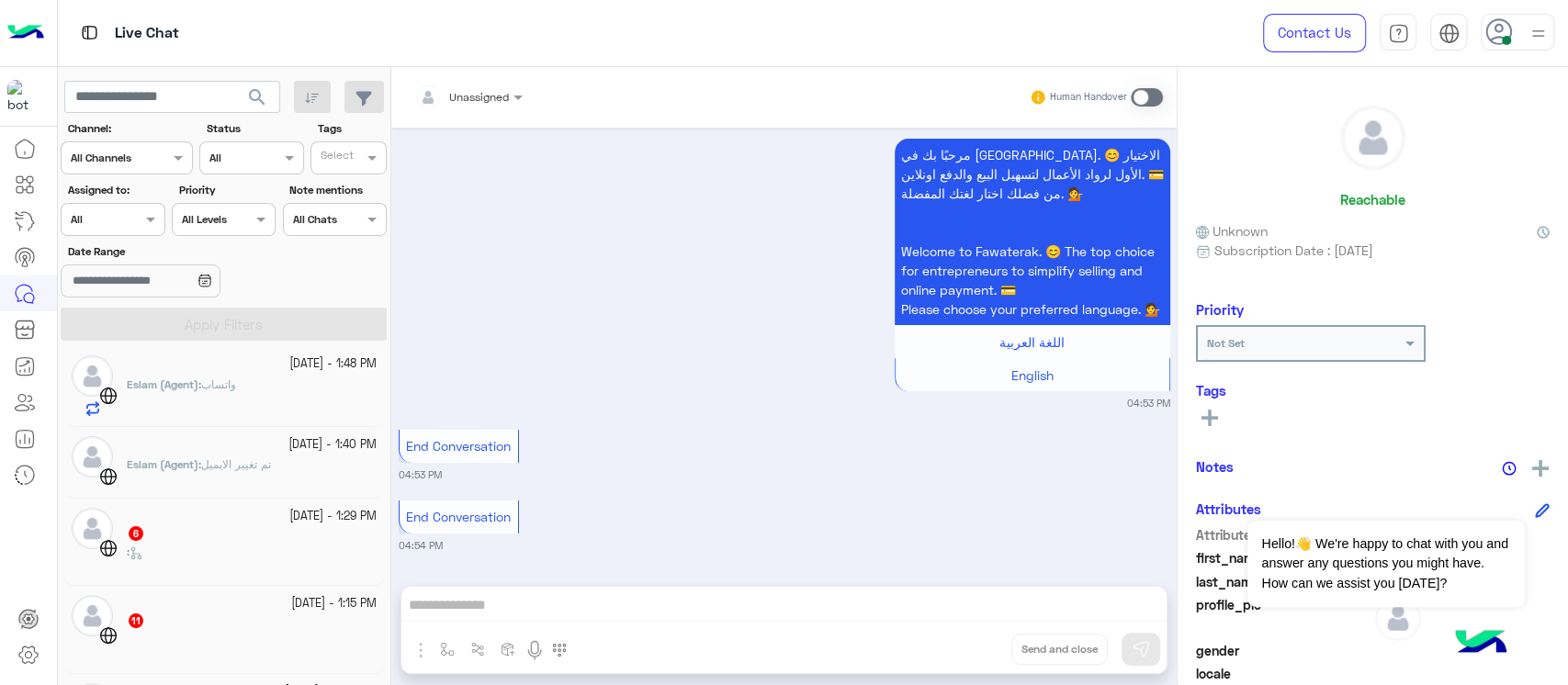
click at [249, 515] on div "[DATE] - 1:29 PM" at bounding box center [251, 516] width 250 height 18
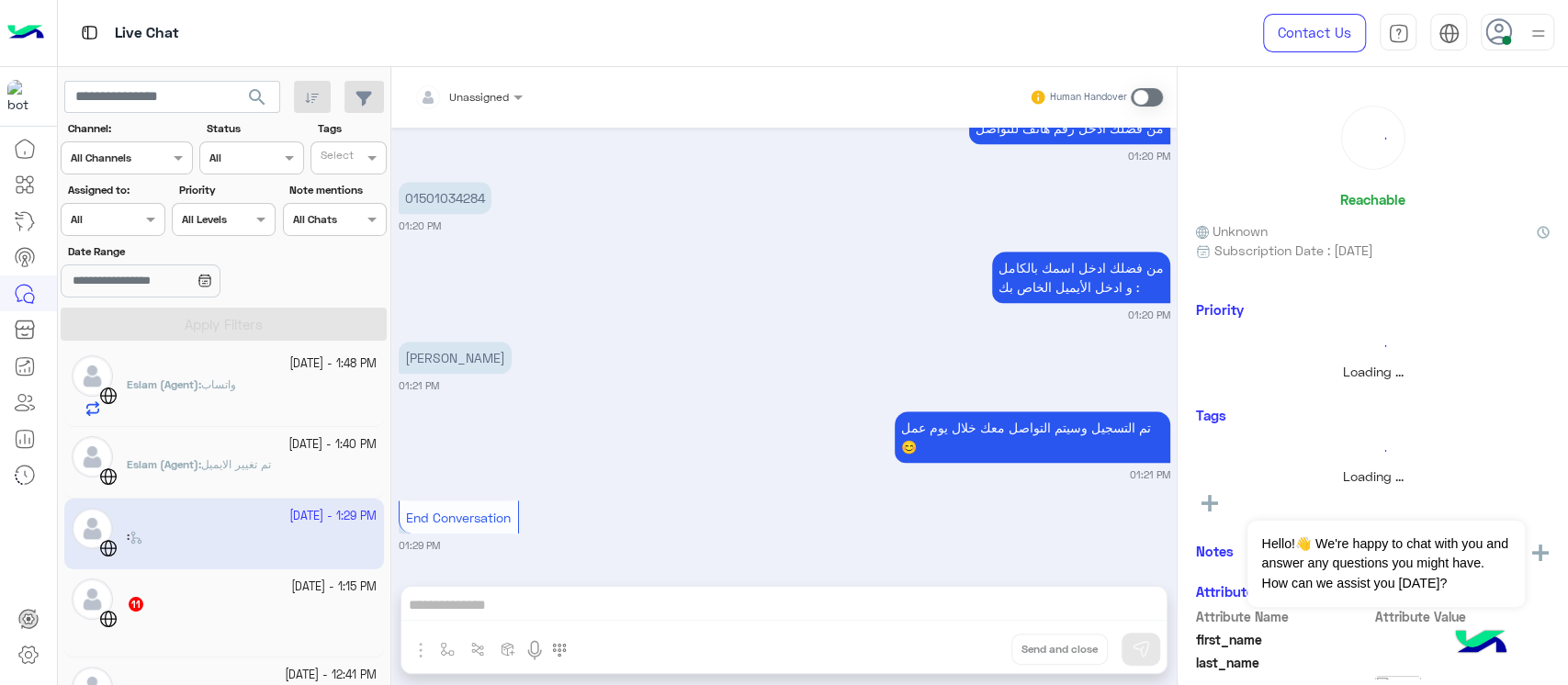
click at [289, 373] on div at bounding box center [251, 375] width 250 height 4
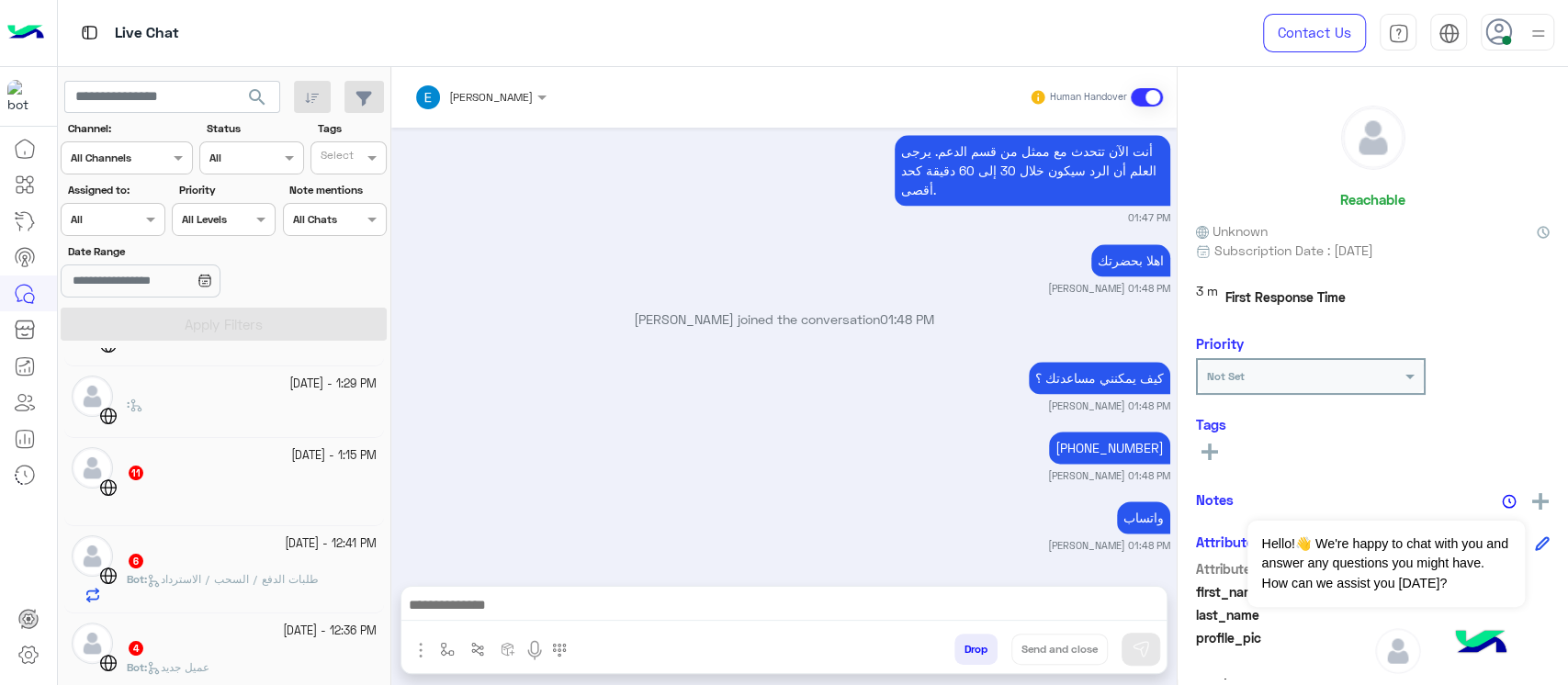
click at [309, 443] on div "[DATE] - 1:15 PM 11" at bounding box center [224, 482] width 320 height 87
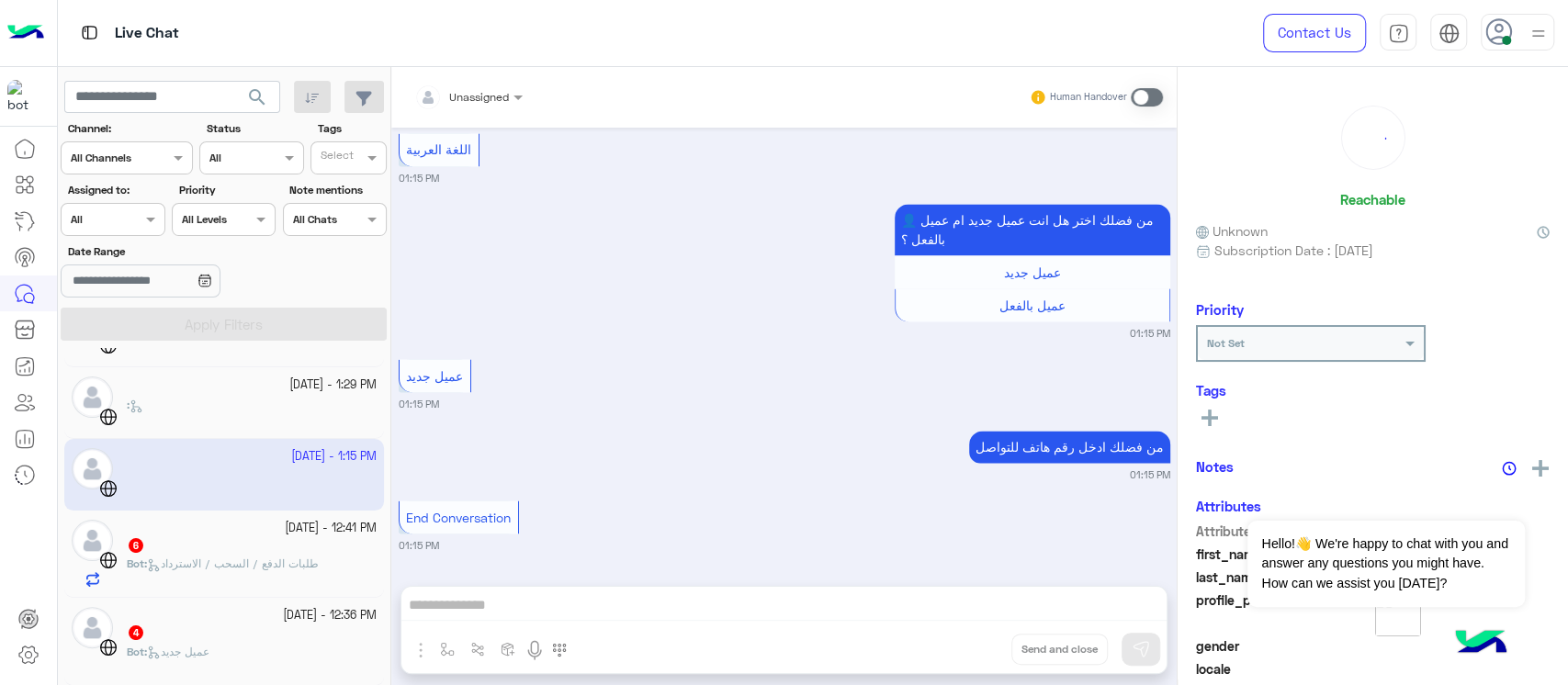
click at [285, 552] on div "6" at bounding box center [251, 547] width 250 height 20
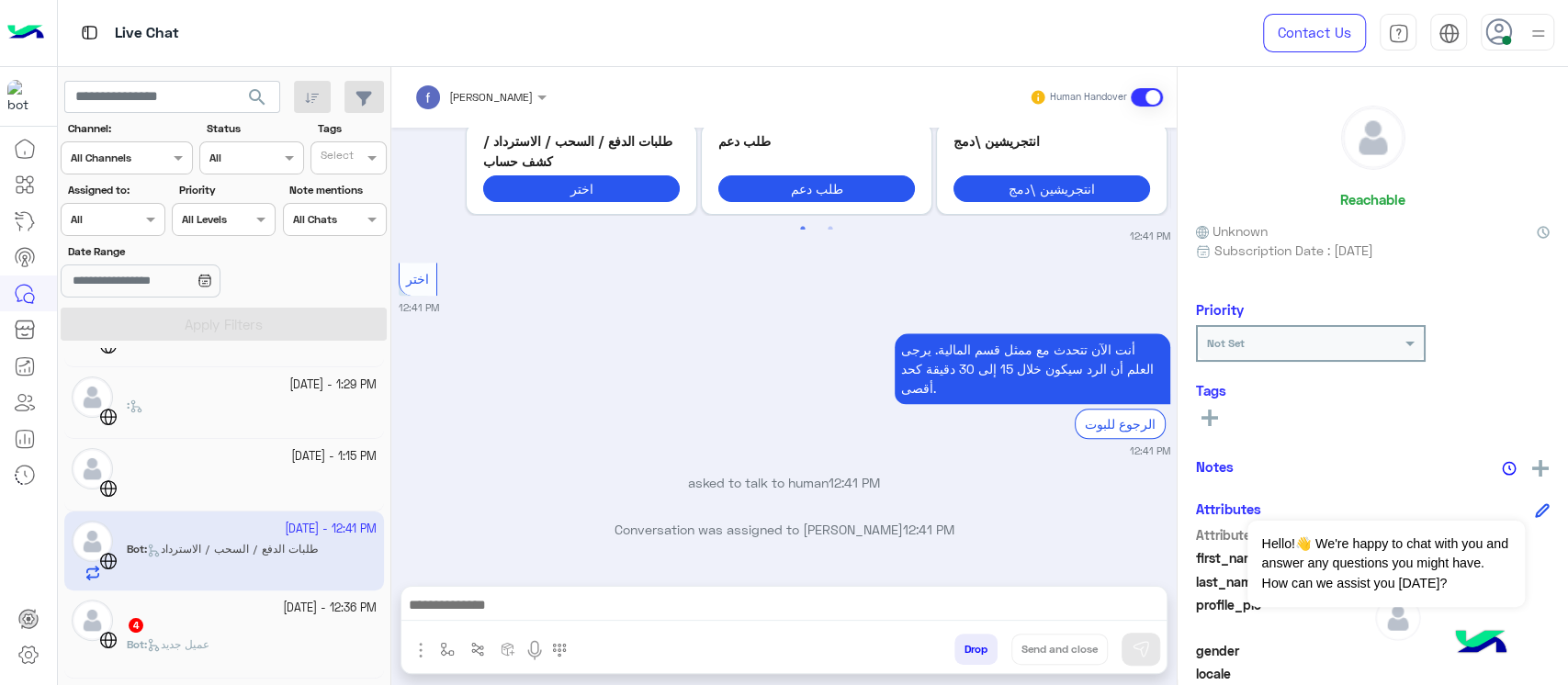
click at [0, 510] on div at bounding box center [29, 409] width 57 height 557
click at [196, 626] on div "4" at bounding box center [251, 627] width 250 height 20
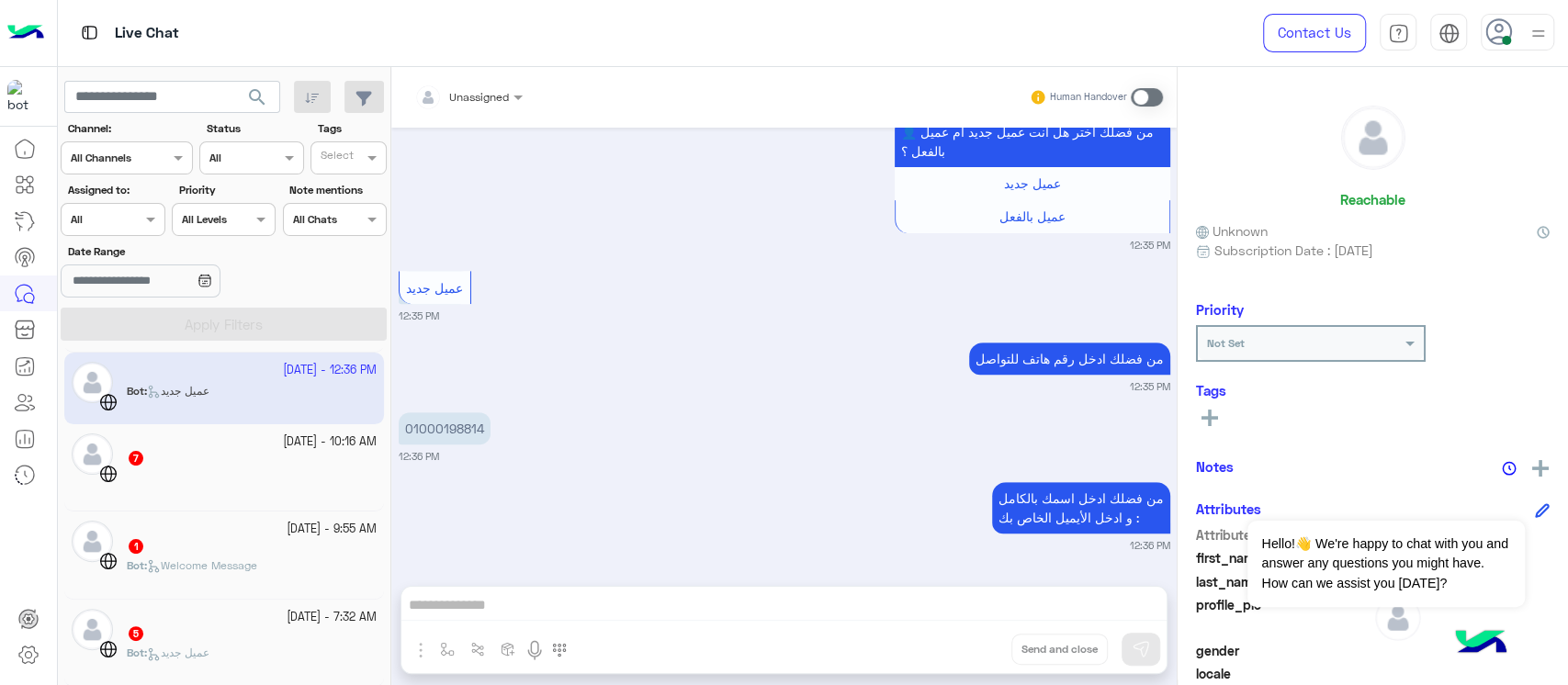
scroll to position [395, 0]
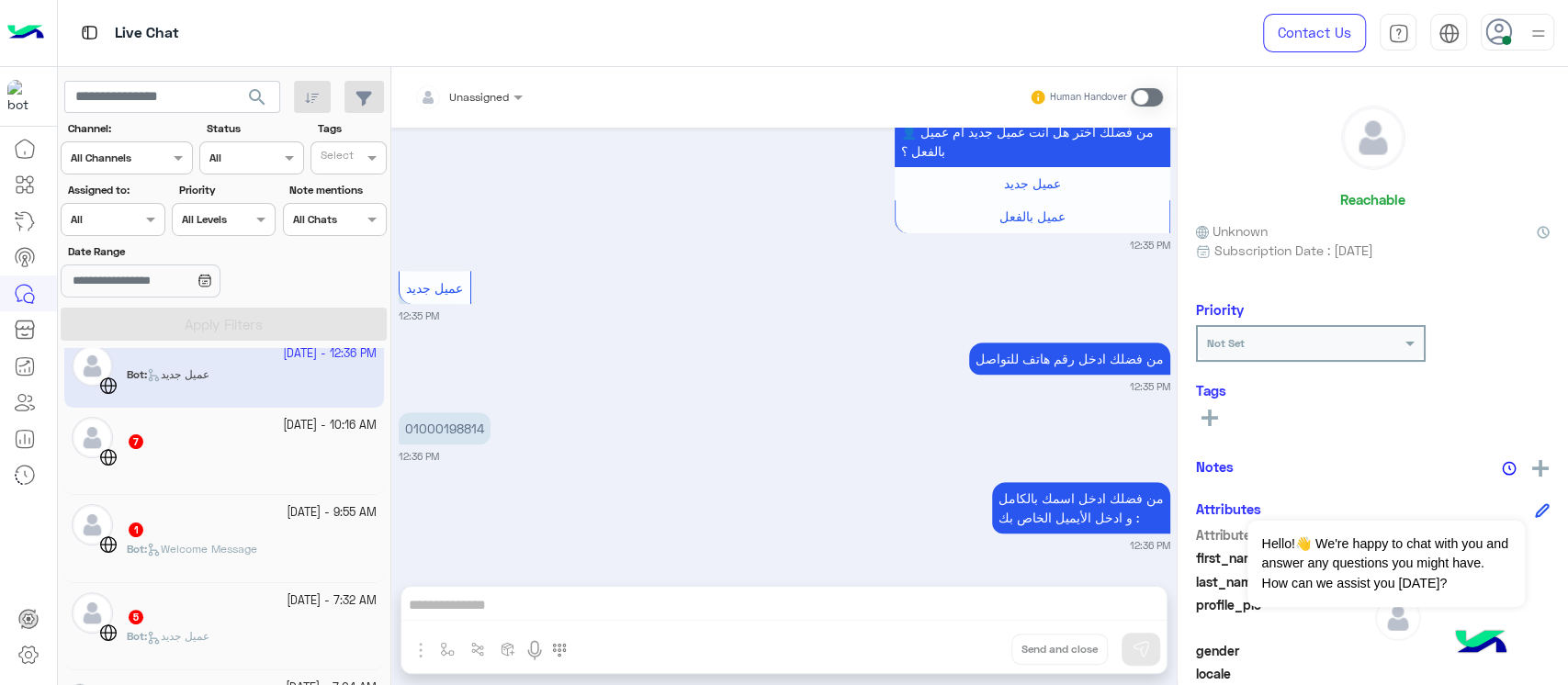
click at [210, 437] on div "7" at bounding box center [251, 443] width 250 height 20
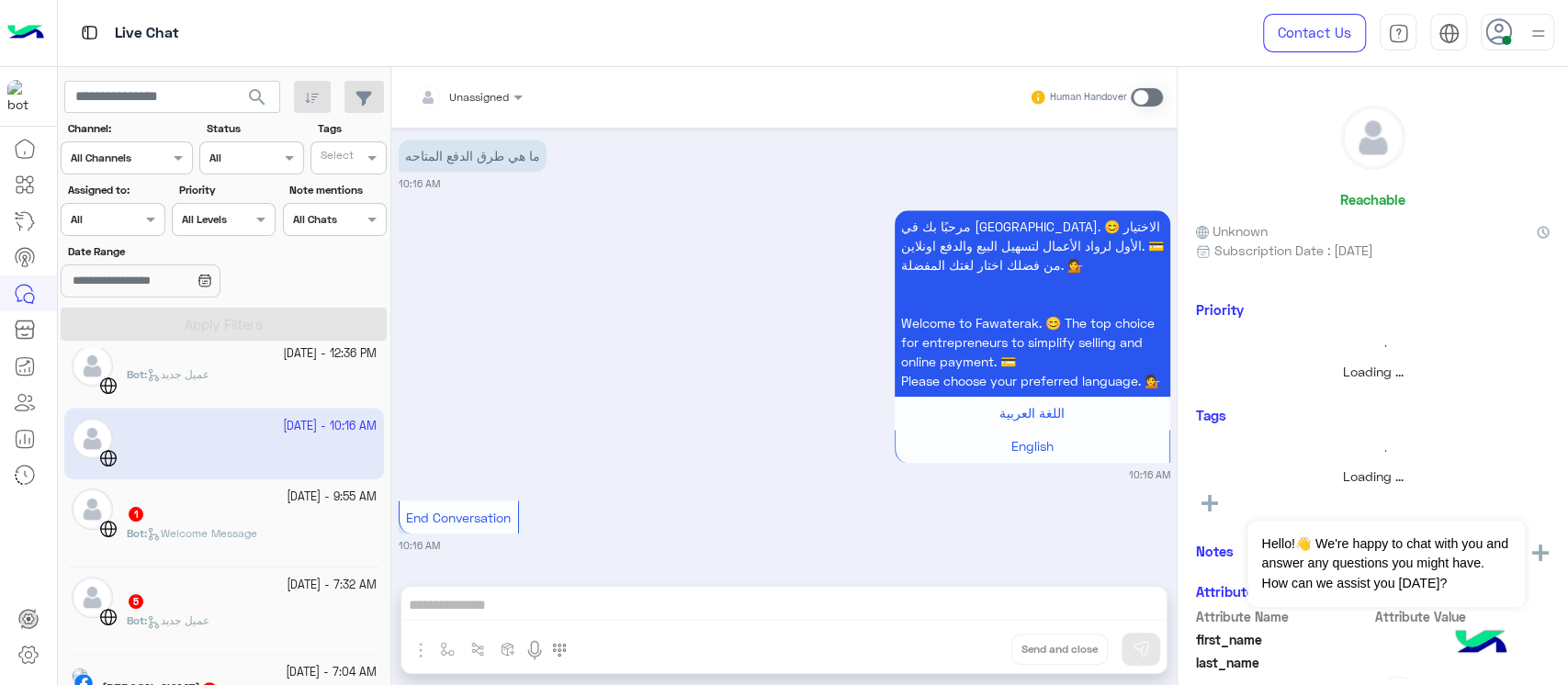
click at [247, 510] on div "1" at bounding box center [251, 516] width 250 height 20
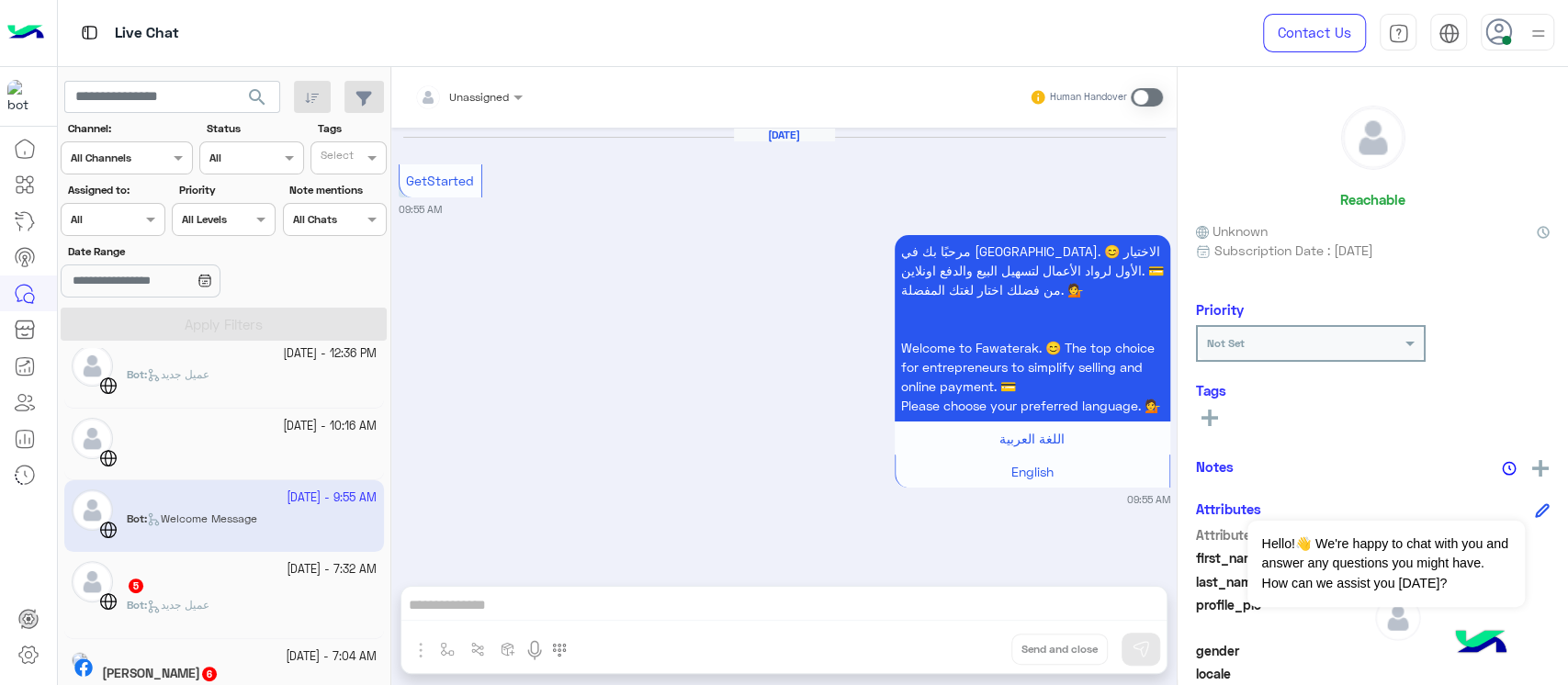
click at [271, 577] on div "5" at bounding box center [251, 587] width 250 height 20
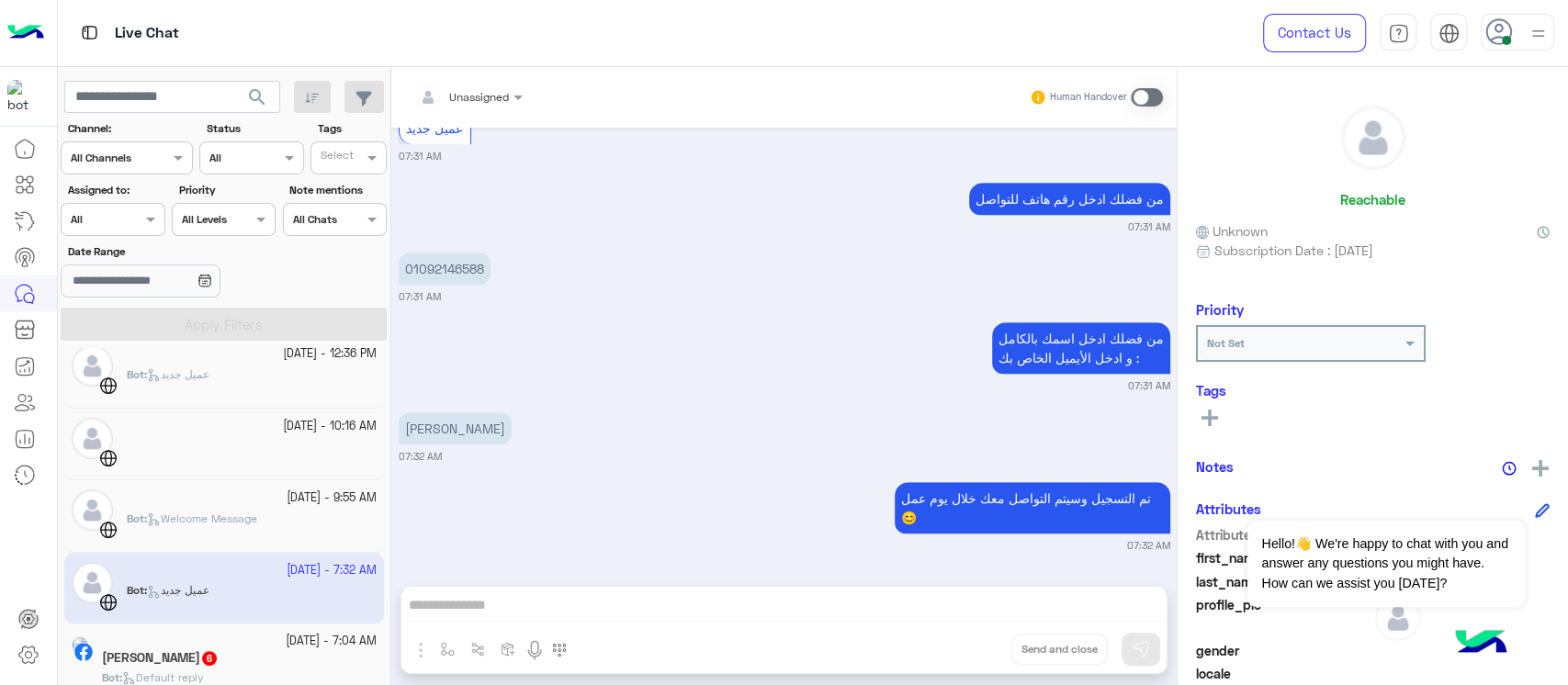
click at [271, 650] on div "[PERSON_NAME] 6" at bounding box center [239, 660] width 274 height 20
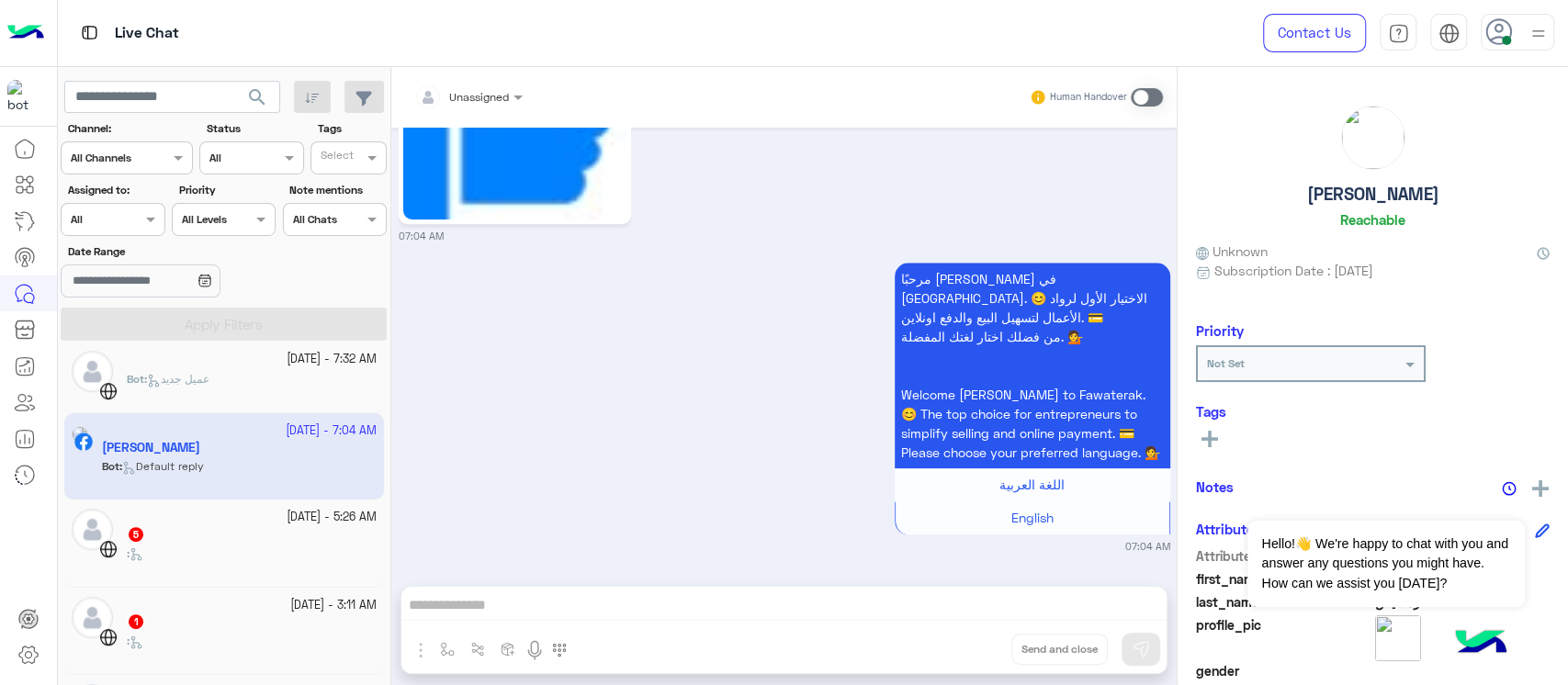
click at [249, 526] on div "5" at bounding box center [251, 536] width 250 height 20
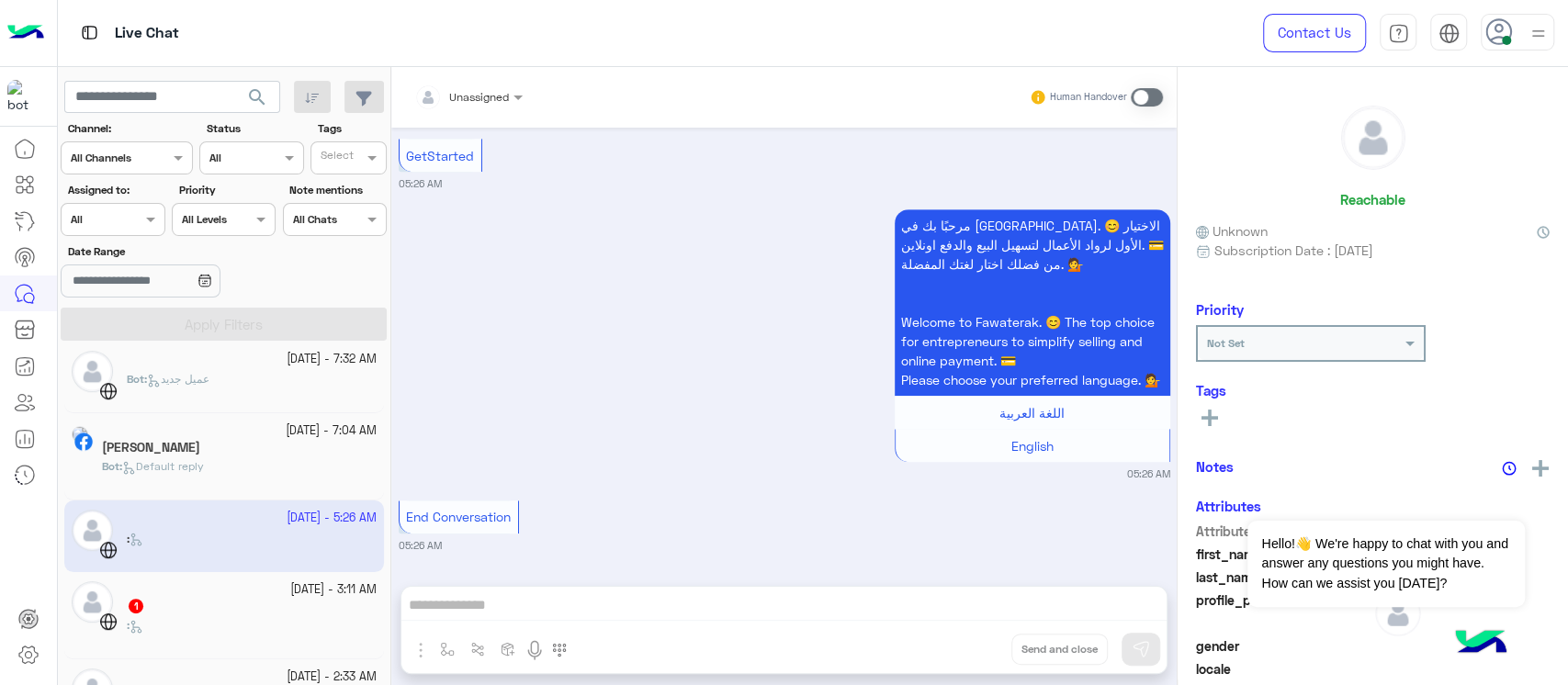
click at [290, 594] on small "[DATE] - 3:11 AM" at bounding box center [333, 590] width 86 height 18
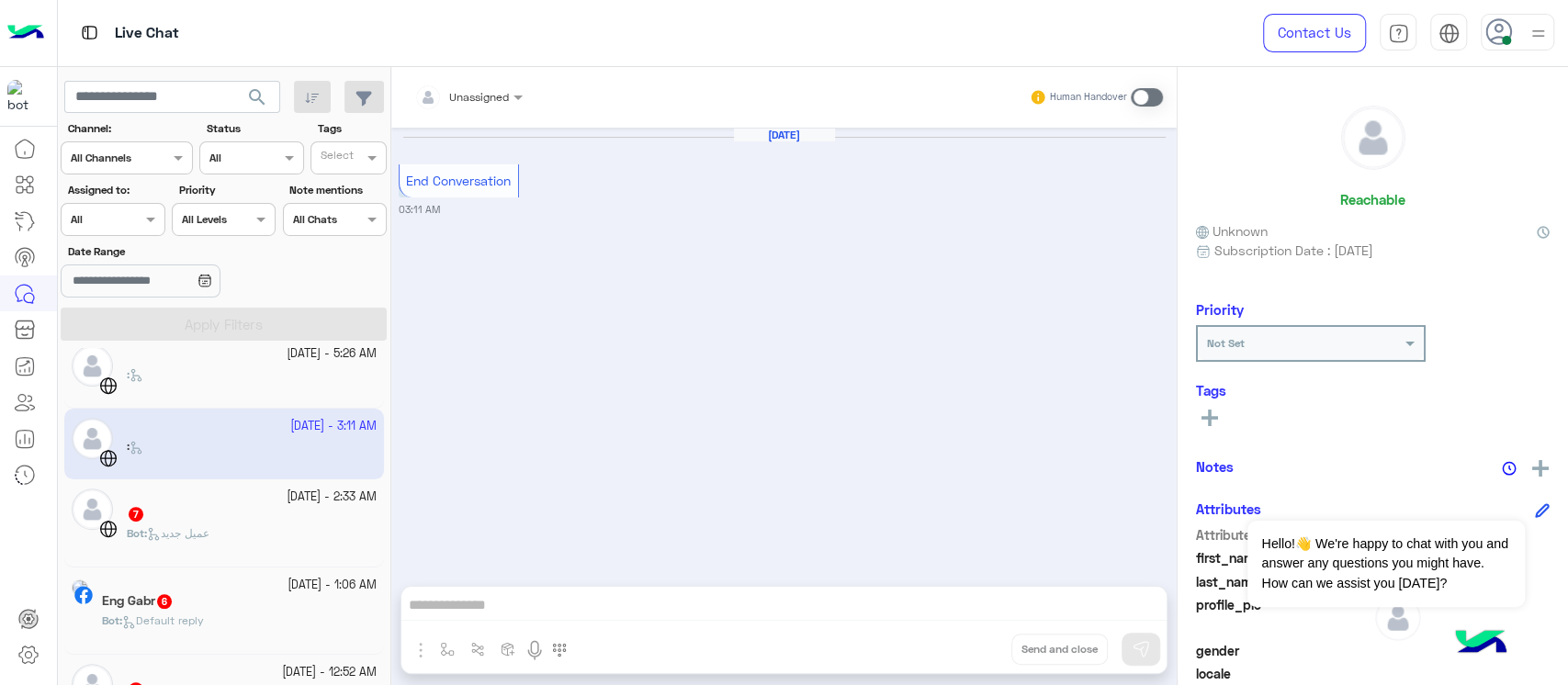
click at [238, 522] on div "7" at bounding box center [251, 516] width 250 height 20
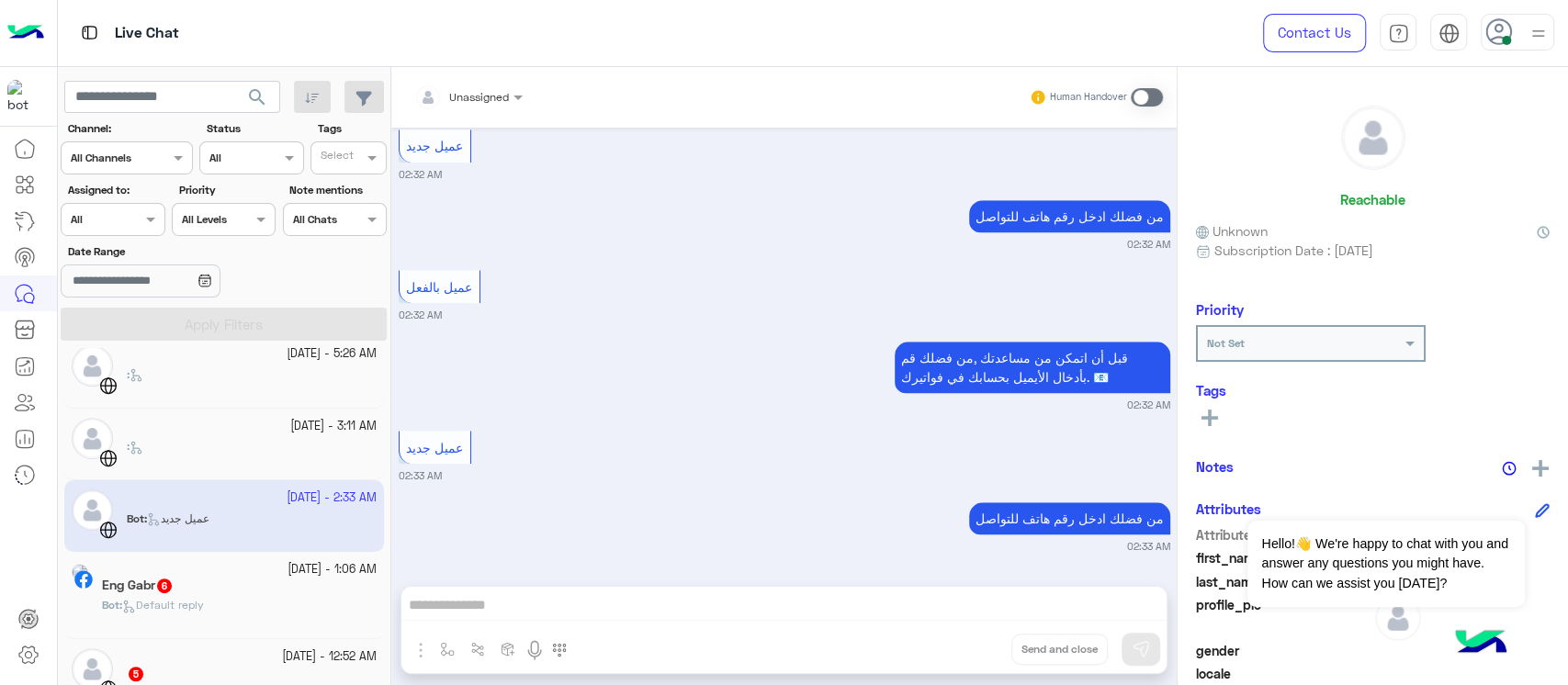
click at [266, 584] on div "Eng Gabr 6" at bounding box center [239, 587] width 274 height 20
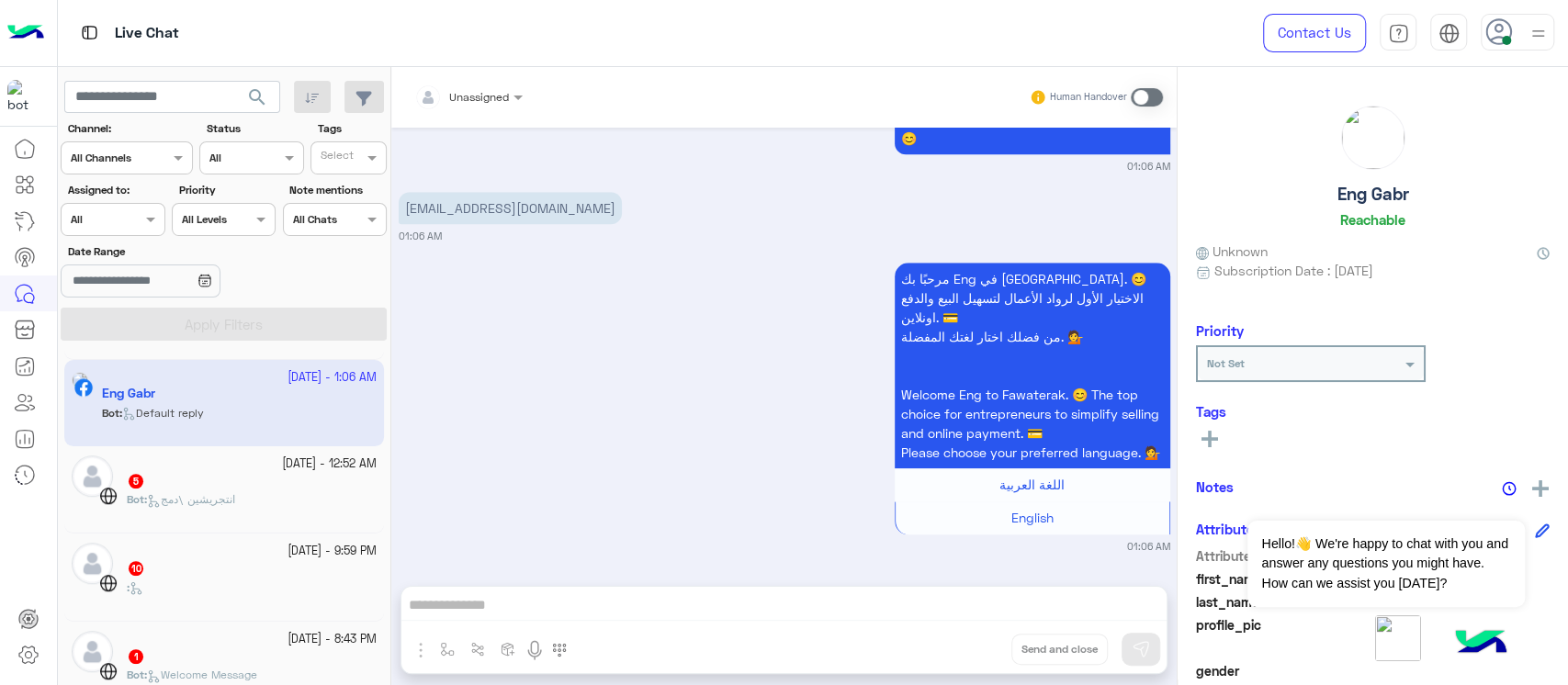
click at [258, 496] on div "Bot : انتجريشين \دمج" at bounding box center [251, 507] width 250 height 33
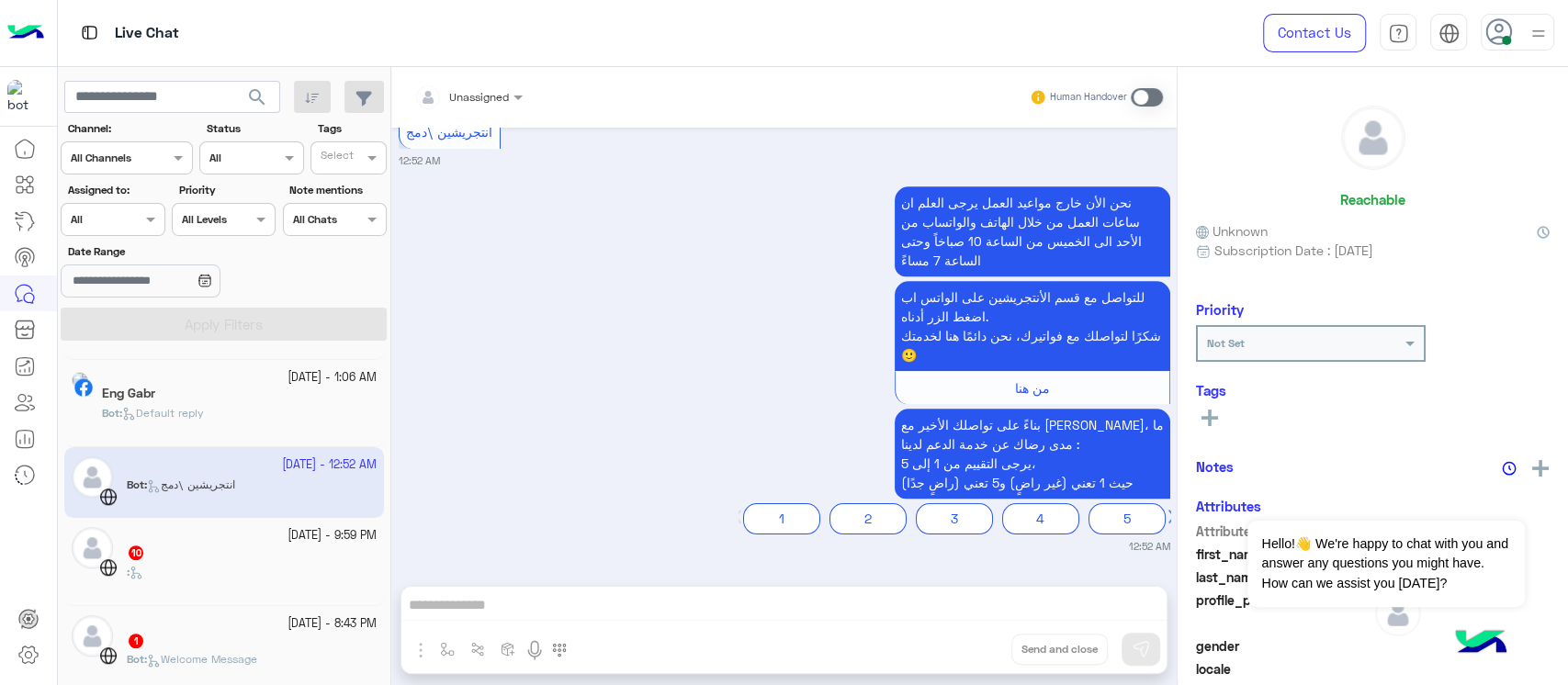
click at [287, 539] on small "[DATE] - 9:59 PM" at bounding box center [332, 536] width 89 height 18
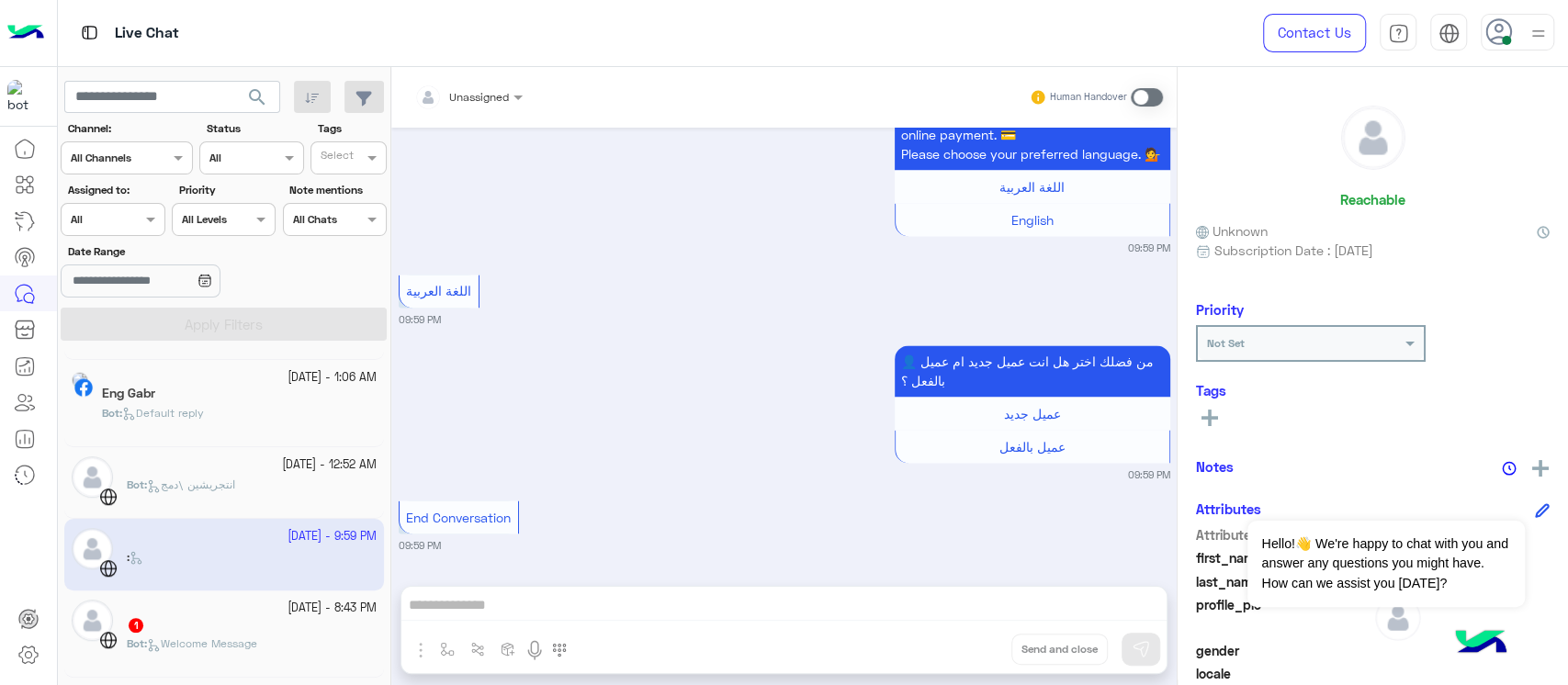
click at [287, 599] on small "[DATE] - 8:43 PM" at bounding box center [332, 608] width 89 height 18
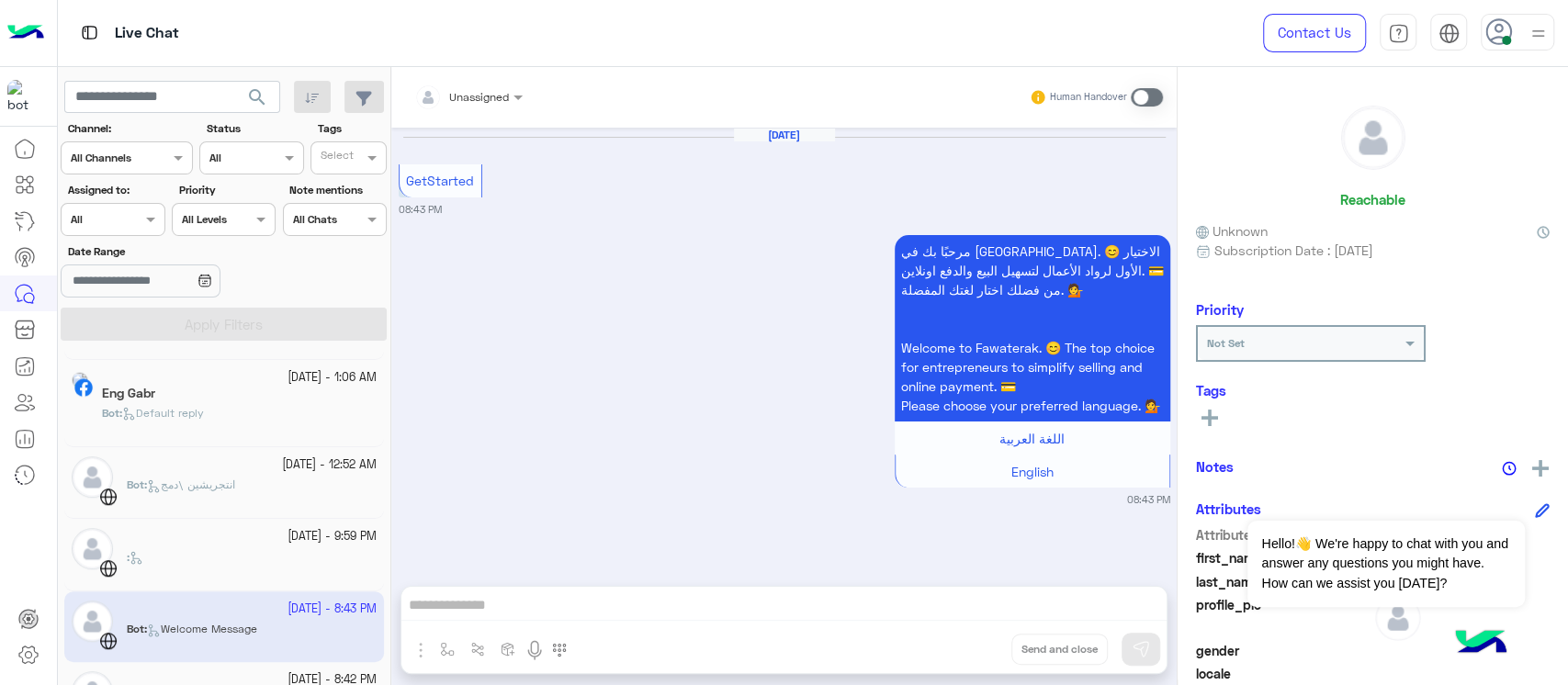
drag, startPoint x: 389, startPoint y: 578, endPoint x: 392, endPoint y: 612, distance: 34.1
click at [392, 612] on mat-drawer "Unassigned Human Handover [DATE] GetStarted 08:43 PM مرحبًا بك في [GEOGRAPHIC_D…" at bounding box center [979, 379] width 1178 height 625
drag, startPoint x: 382, startPoint y: 591, endPoint x: 388, endPoint y: 599, distance: 10.0
click at [388, 599] on div "[DATE] - 1:48 PM Eslam (Agent) : واتساب [DATE] - 1:40 PM Eslam (Agent) : تم تغي…" at bounding box center [225, 520] width 334 height 344
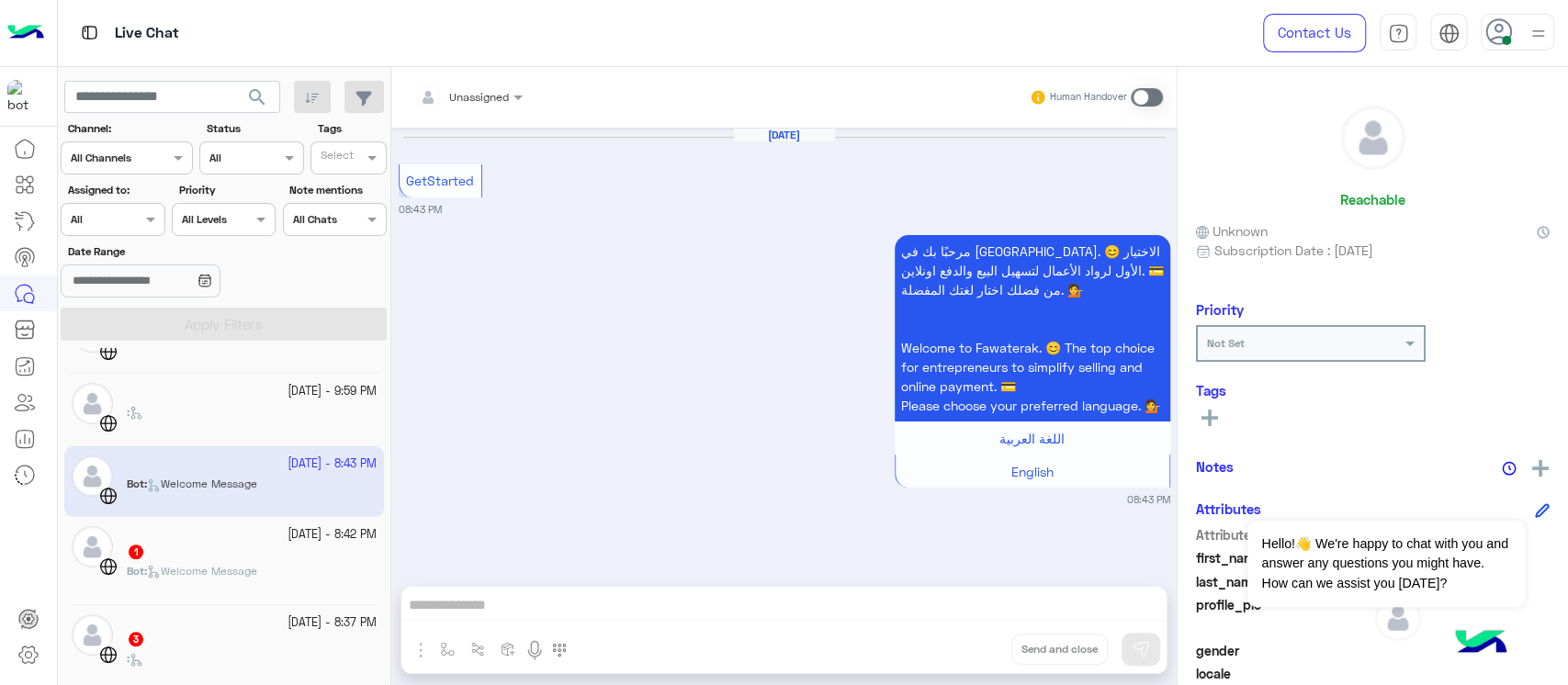
click at [268, 591] on div "Bot : Welcome Message" at bounding box center [251, 578] width 250 height 33
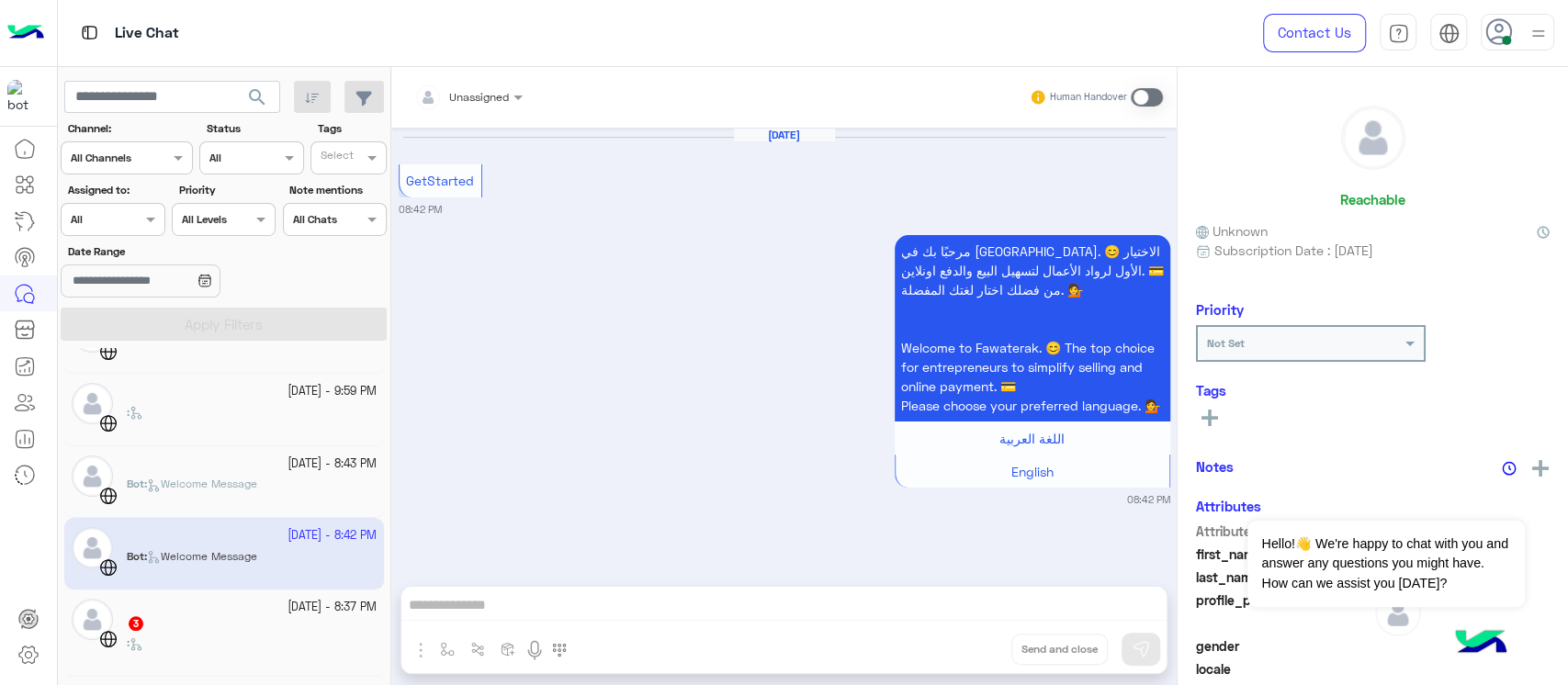
click at [270, 621] on div "3" at bounding box center [251, 625] width 250 height 20
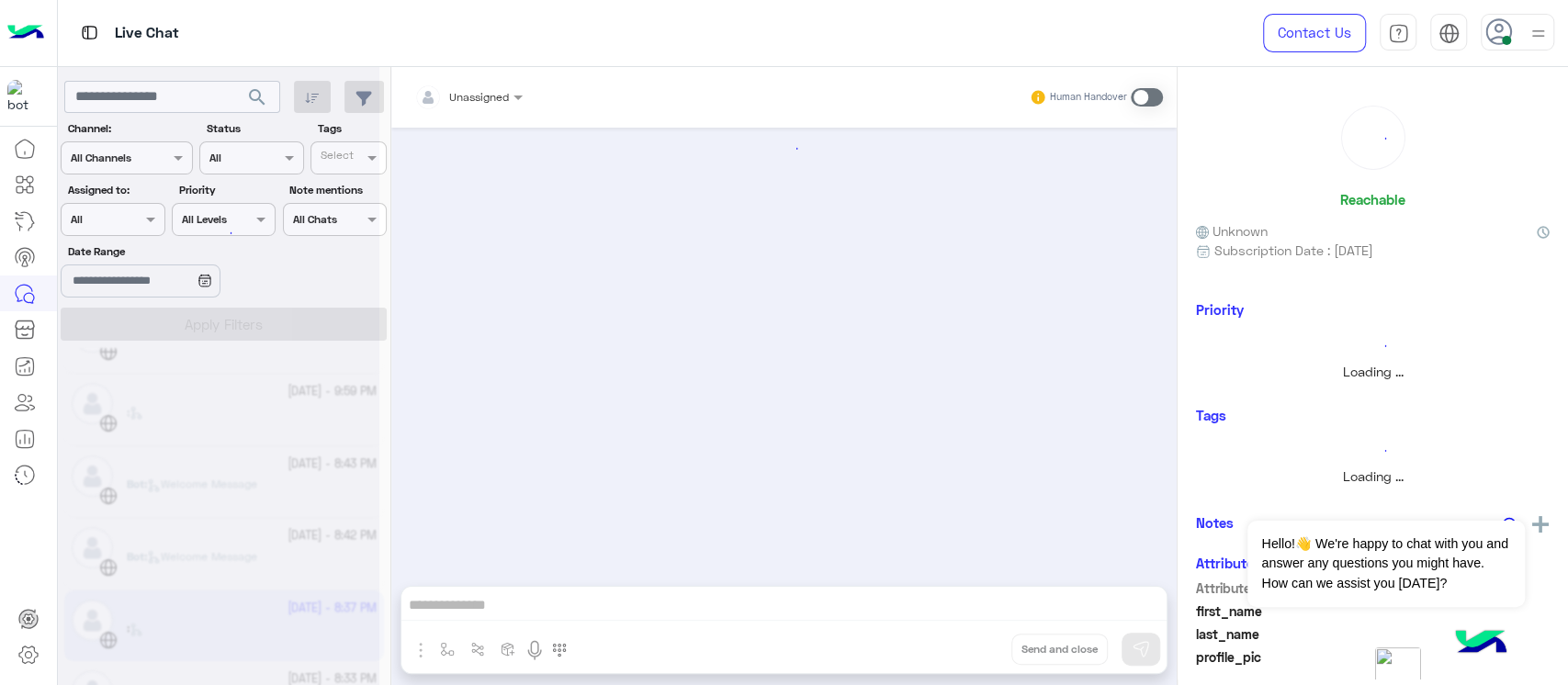
scroll to position [114, 0]
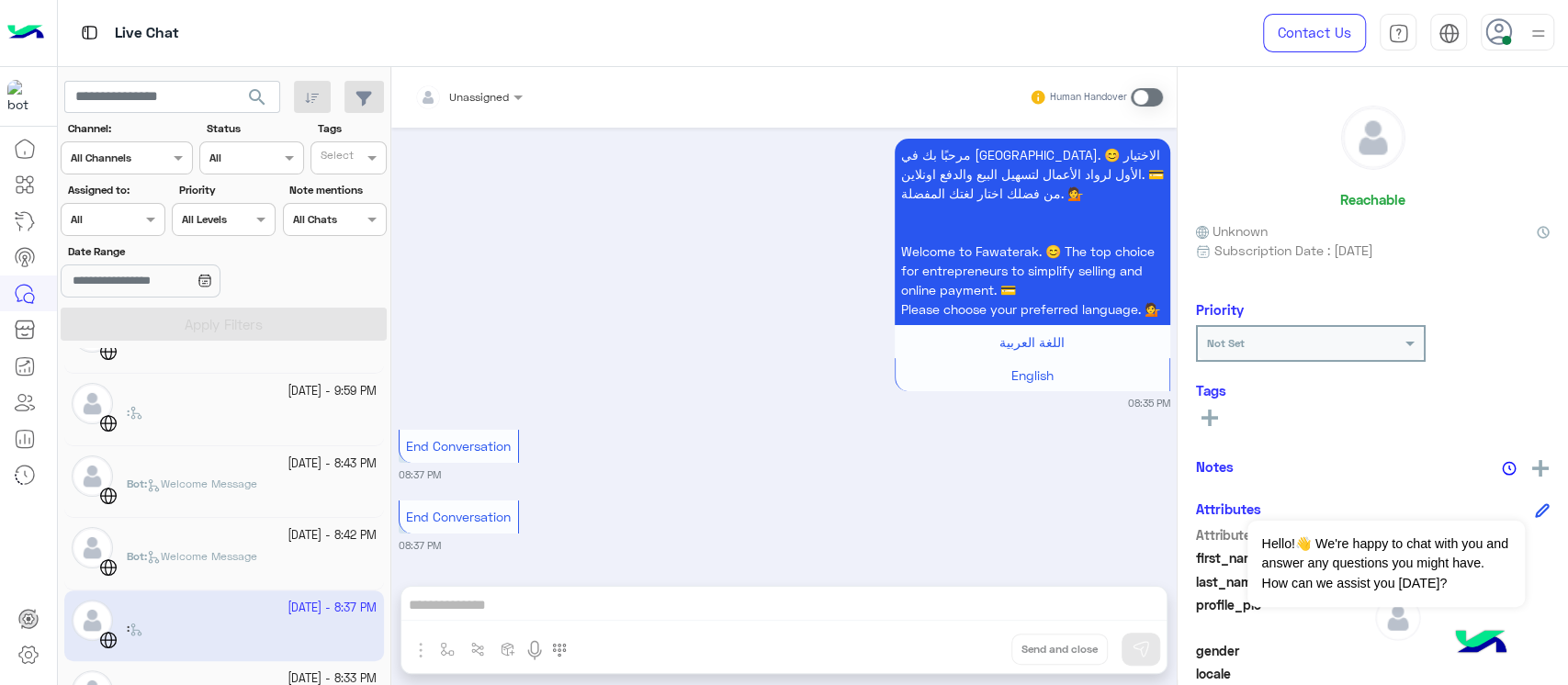
click at [388, 612] on div "[DATE] - 1:48 PM Eslam (Agent) : واتساب [DATE] - 1:40 PM Eslam (Agent) : تم تغي…" at bounding box center [225, 520] width 334 height 344
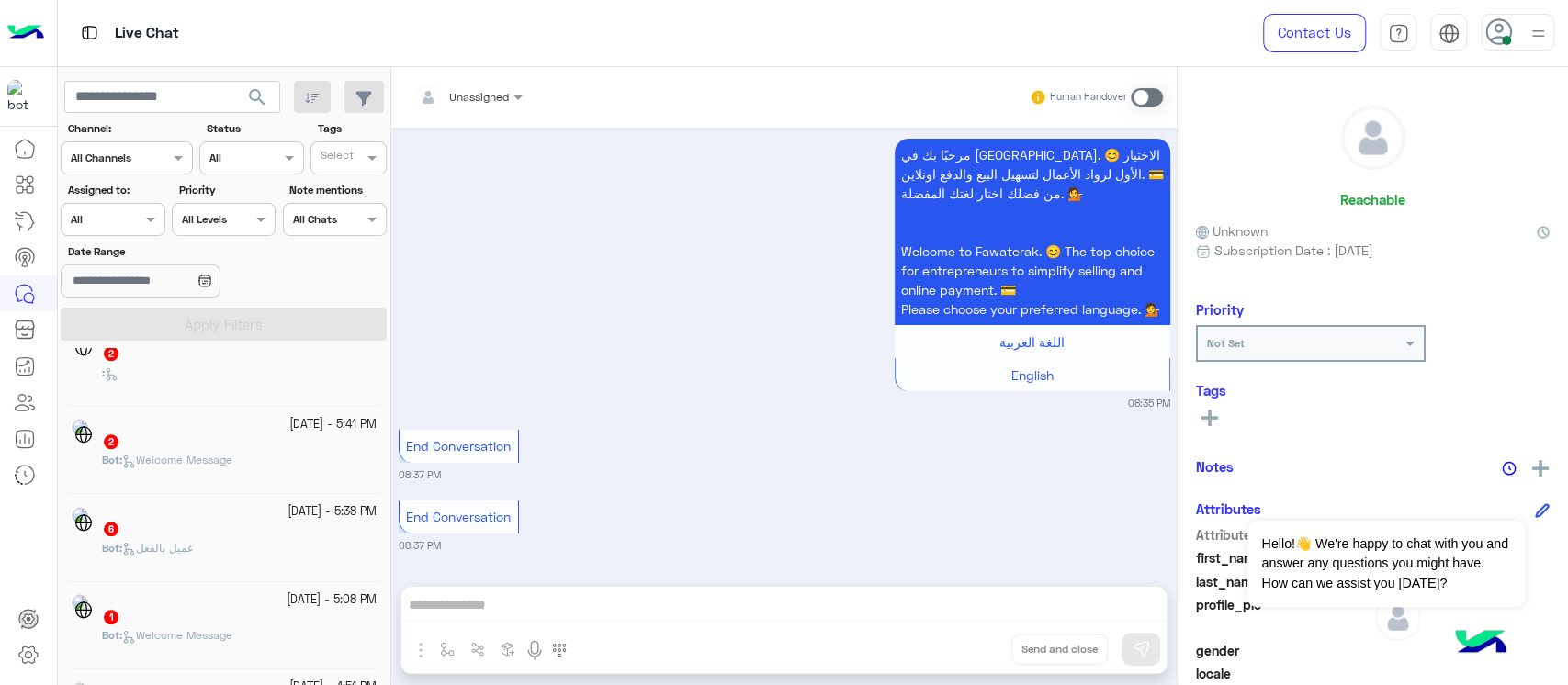
scroll to position [8, 0]
